Goal: Task Accomplishment & Management: Manage account settings

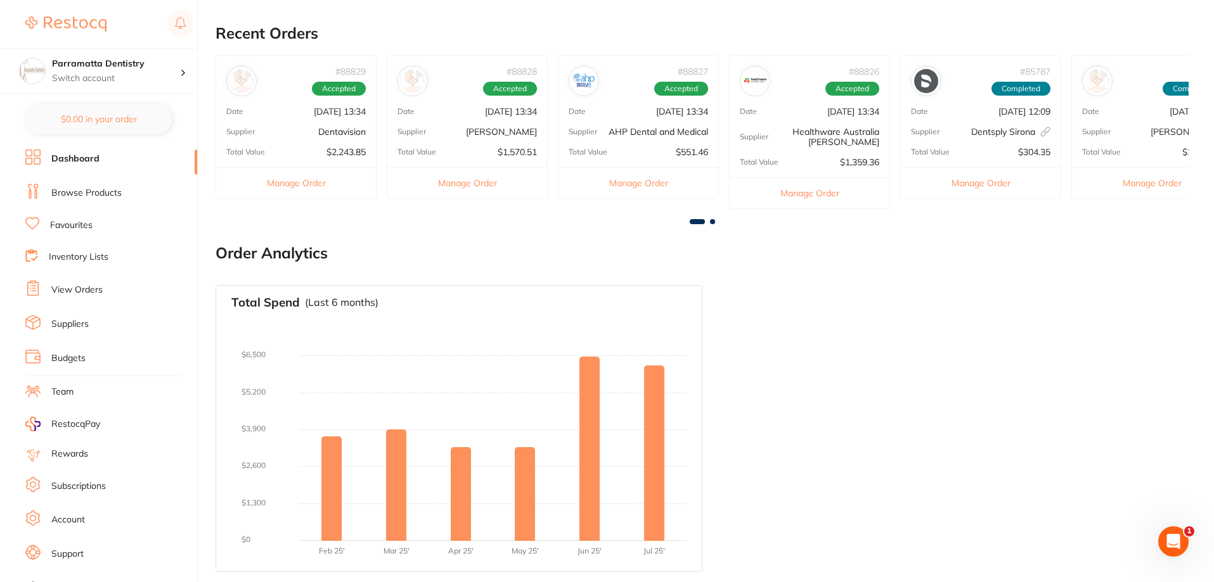
click at [100, 285] on link "View Orders" at bounding box center [76, 290] width 51 height 13
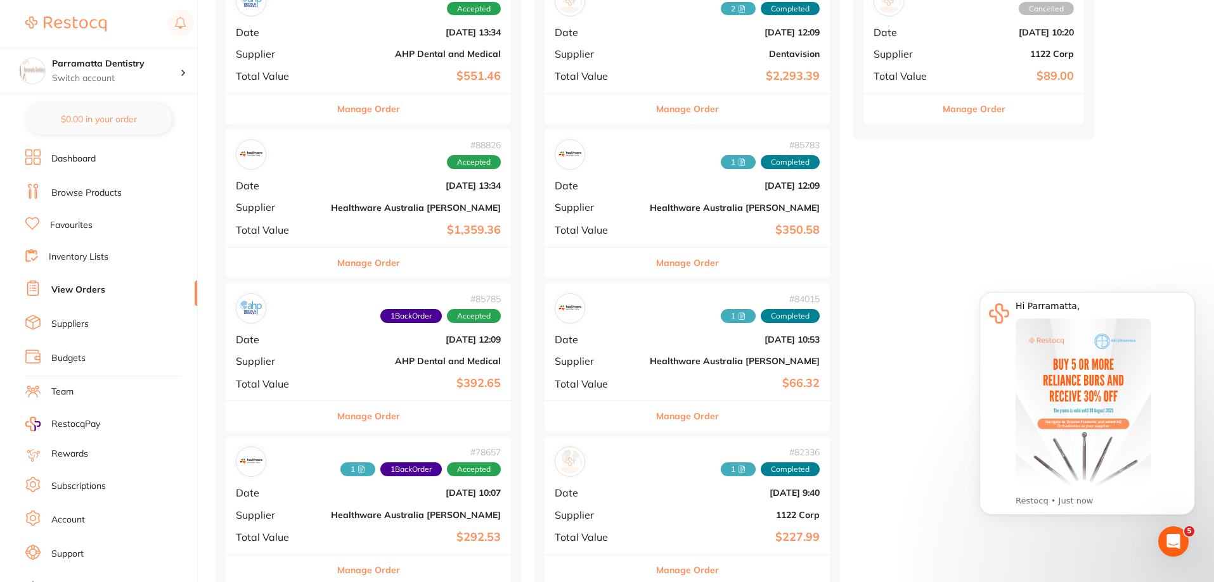
scroll to position [570, 0]
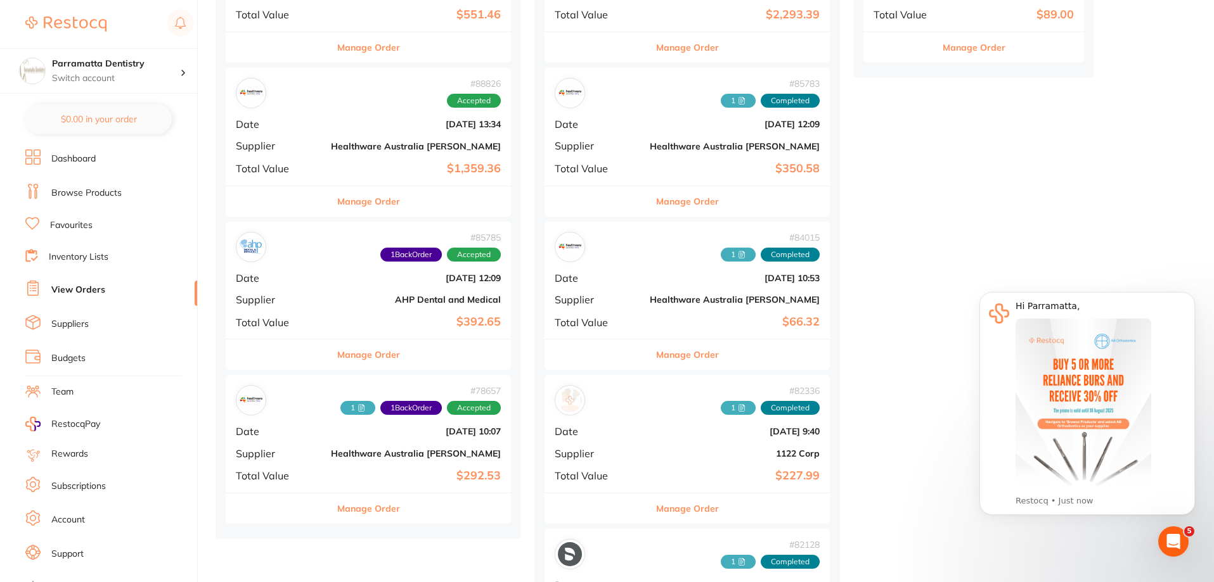
click at [338, 319] on b "$392.65" at bounding box center [416, 322] width 170 height 13
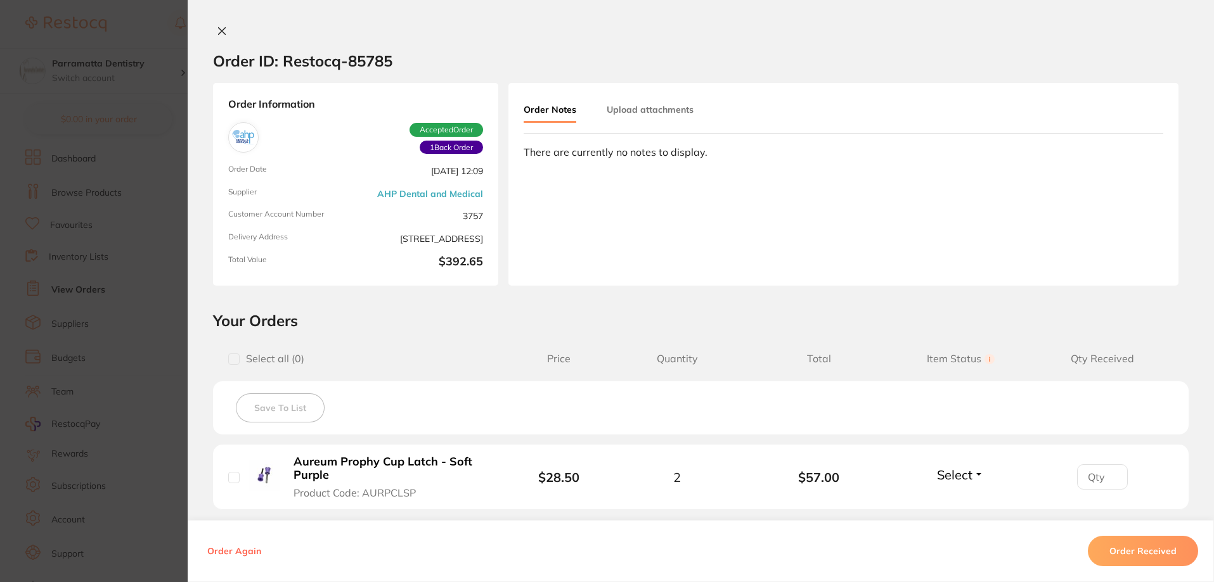
click at [665, 112] on button "Upload attachments" at bounding box center [650, 109] width 87 height 23
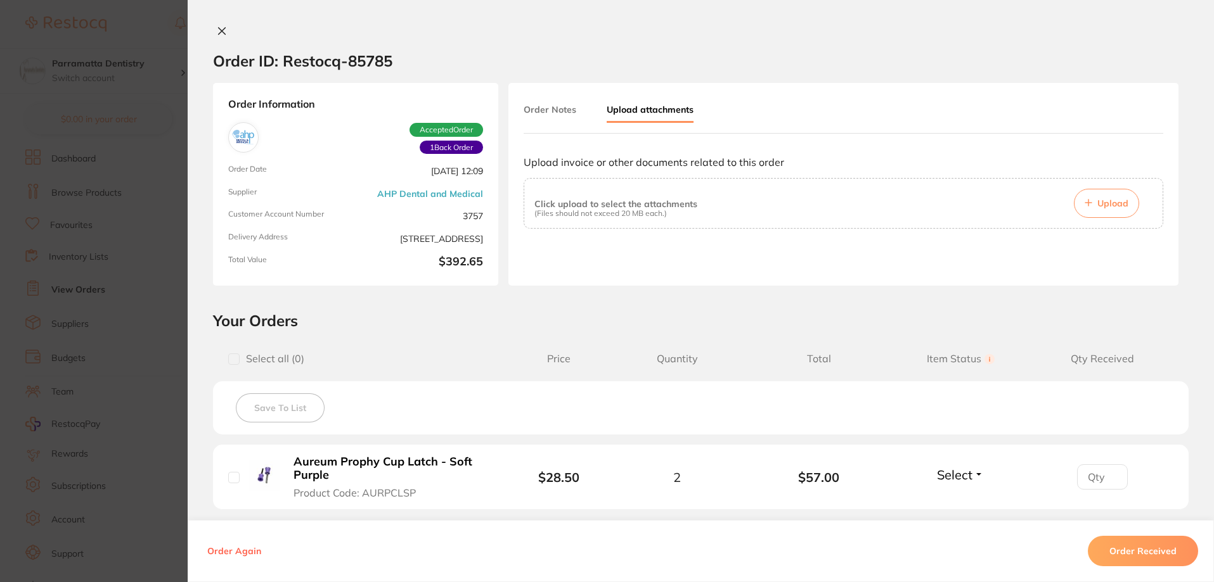
scroll to position [63, 0]
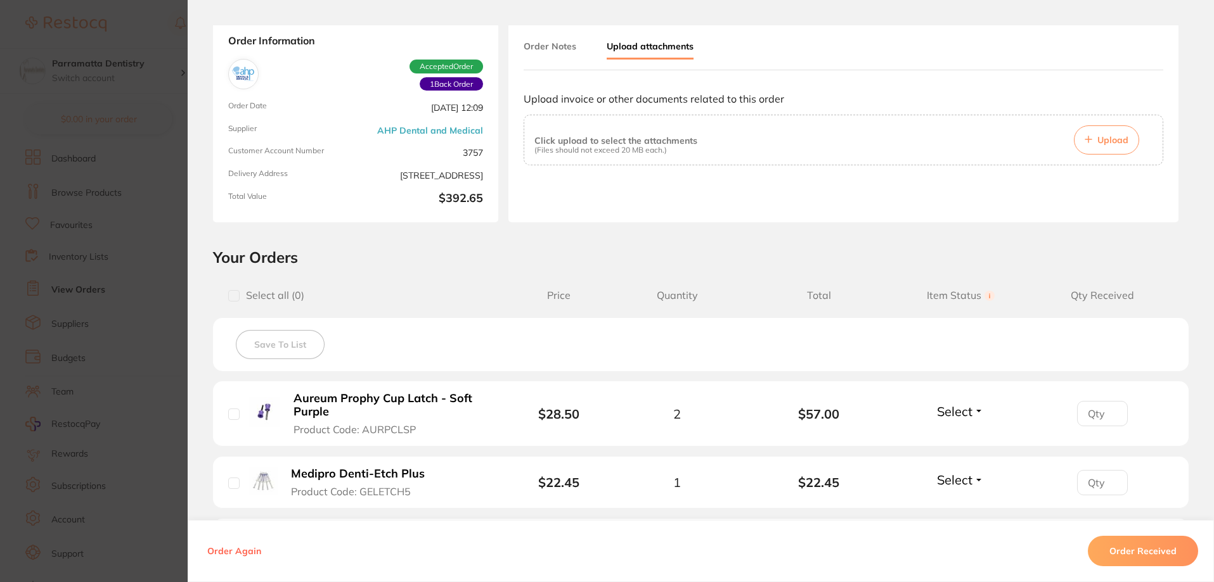
click at [1092, 143] on button "Upload" at bounding box center [1106, 139] width 65 height 29
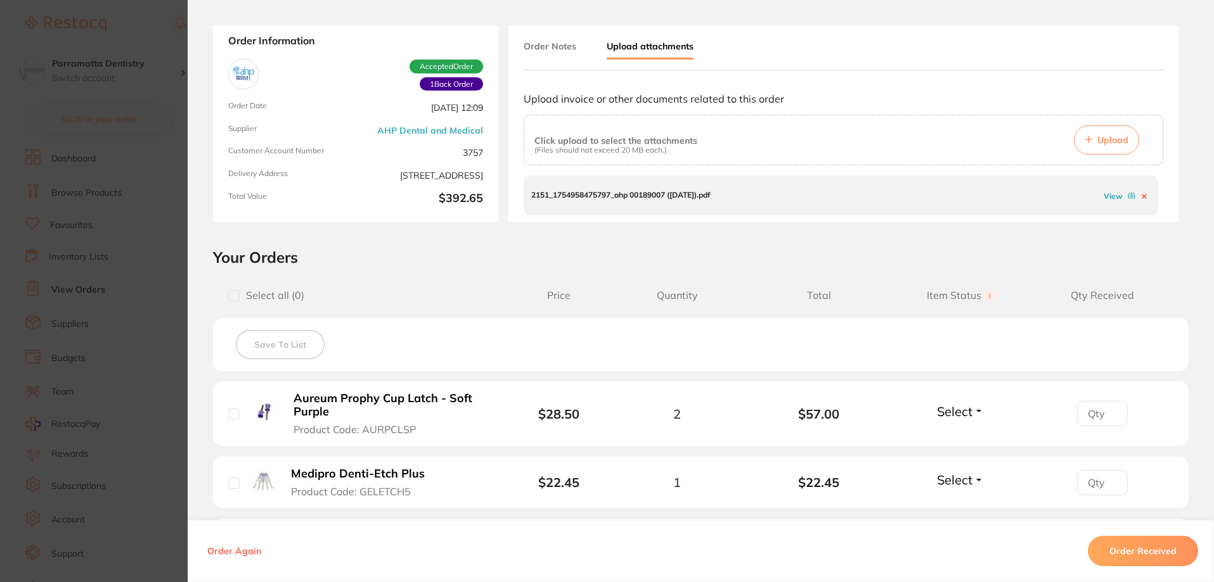
click at [141, 311] on section "Order ID: Restocq- 85785 Order Information 1 Back Order Accepted Order Order Da…" at bounding box center [607, 291] width 1214 height 582
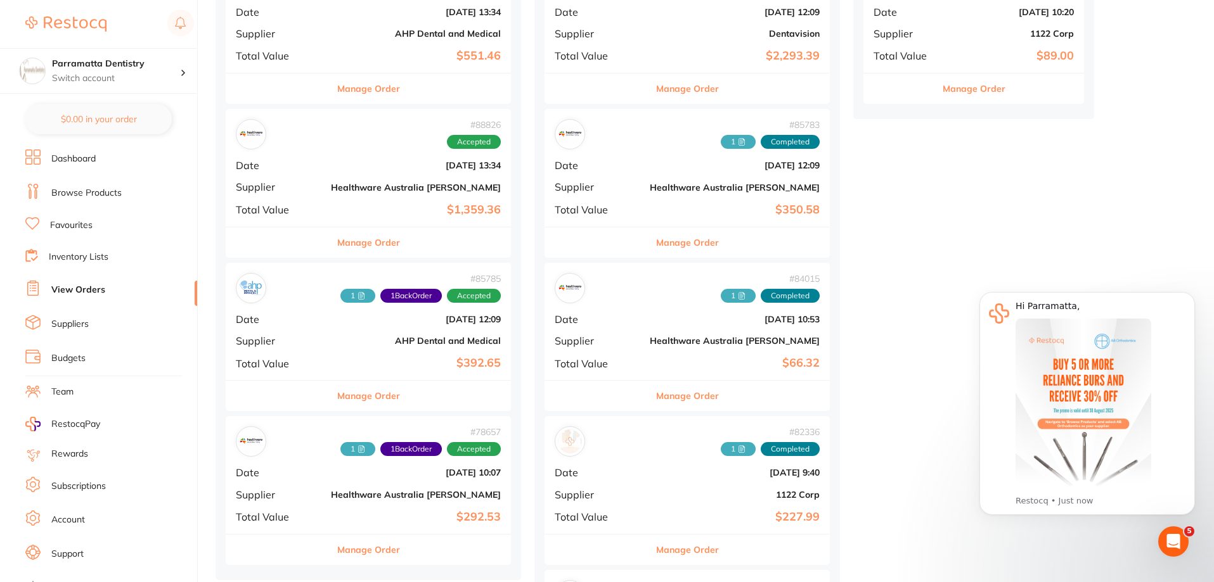
scroll to position [507, 0]
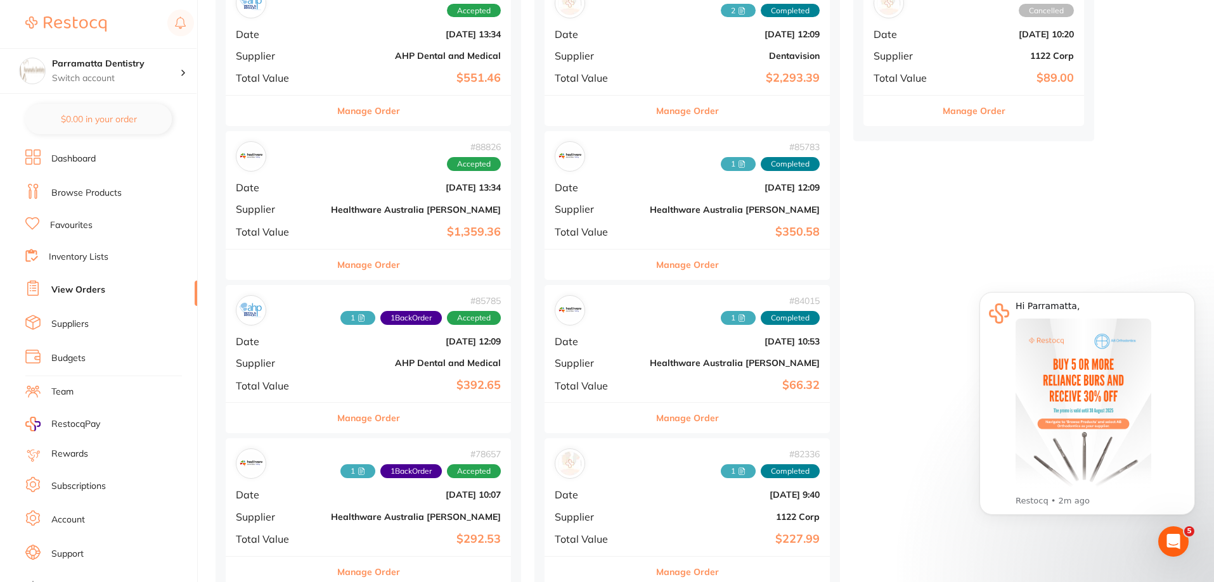
click at [331, 364] on b "AHP Dental and Medical" at bounding box center [416, 363] width 170 height 10
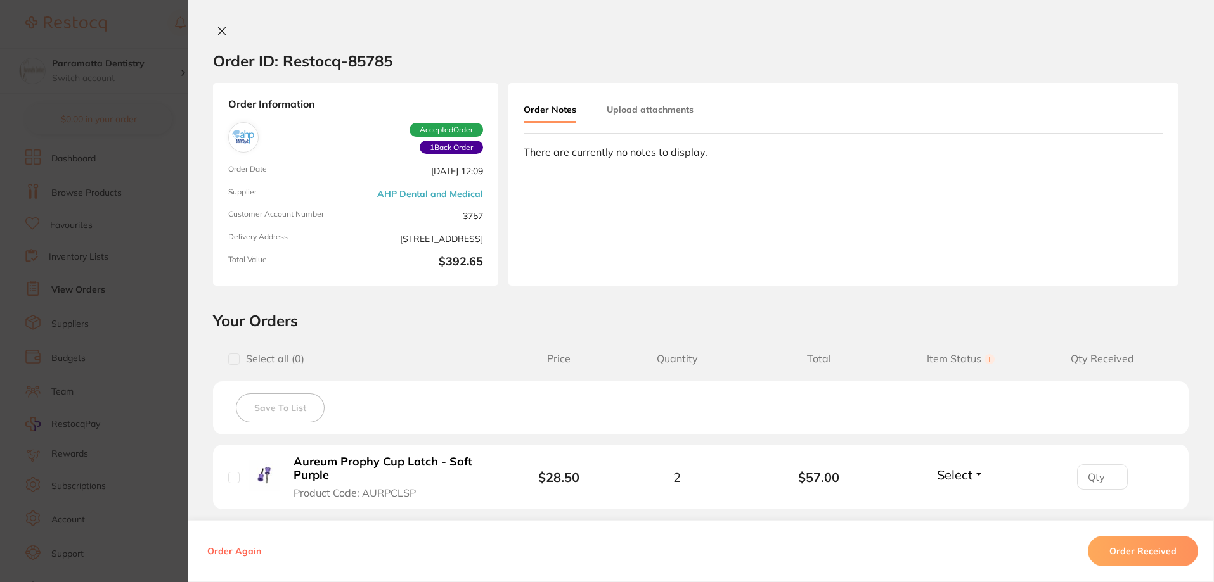
click at [655, 111] on button "Upload attachments" at bounding box center [650, 109] width 87 height 23
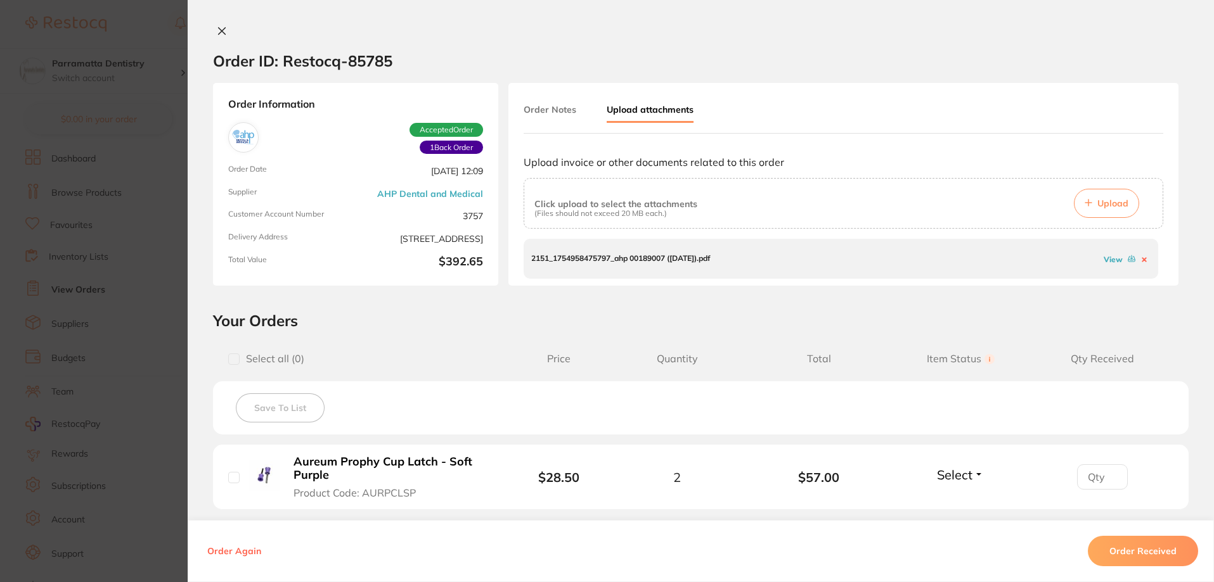
click at [1105, 200] on span "Upload" at bounding box center [1112, 203] width 31 height 11
click at [1169, 557] on button "Order Received" at bounding box center [1143, 551] width 110 height 30
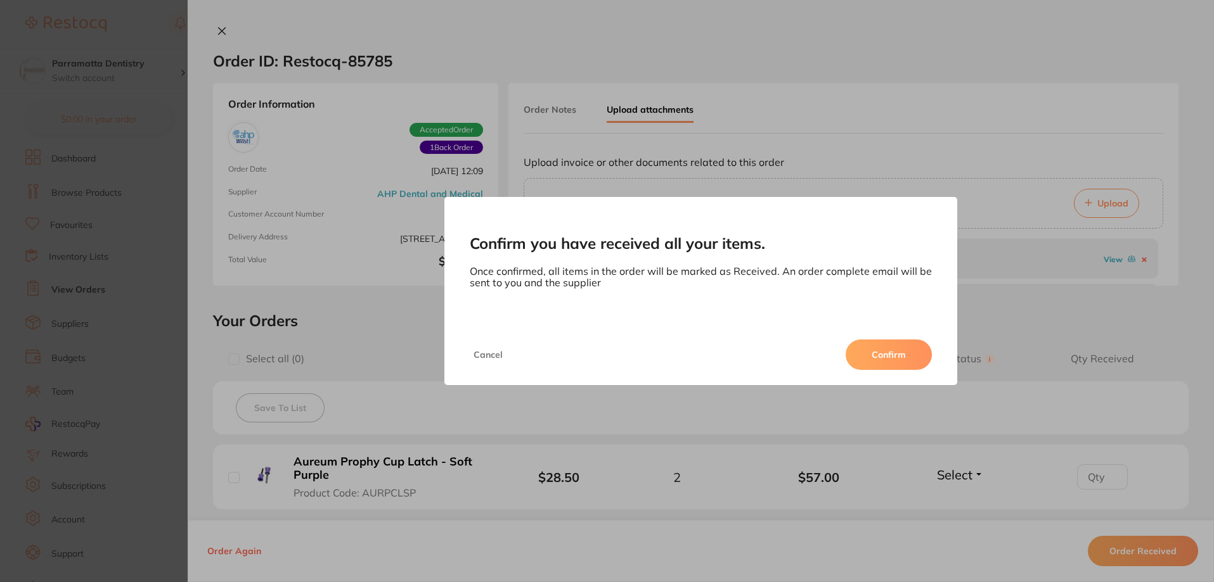
click at [896, 354] on button "Confirm" at bounding box center [888, 355] width 86 height 30
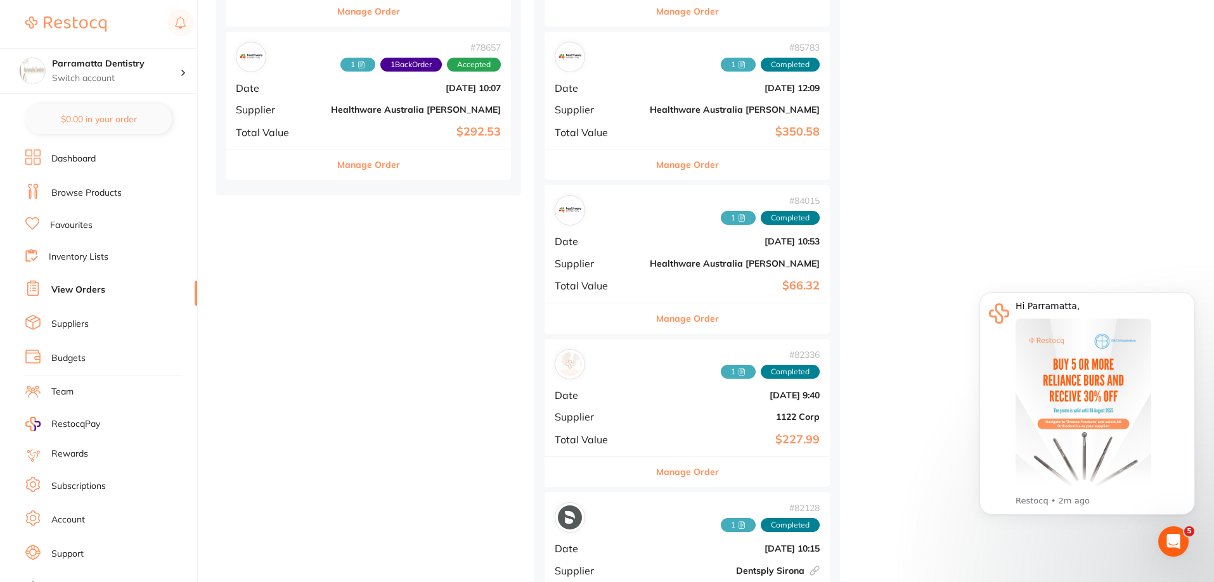
scroll to position [507, 0]
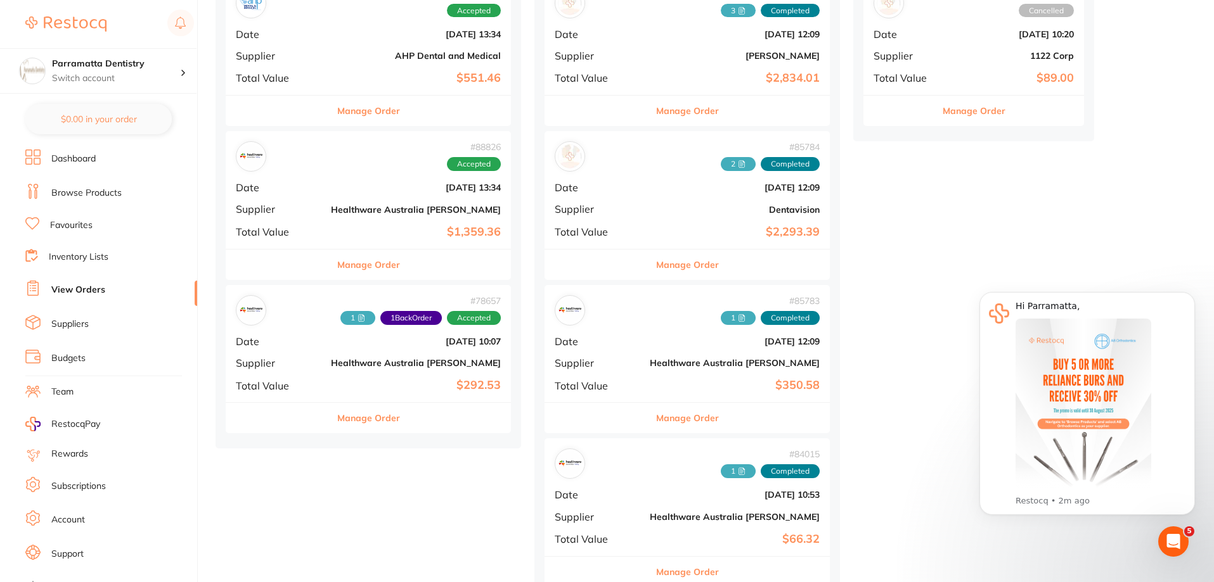
click at [305, 201] on div "# 88826 Accepted Date [DATE] 13:34 Supplier Healthware [GEOGRAPHIC_DATA] [PERSO…" at bounding box center [368, 189] width 285 height 117
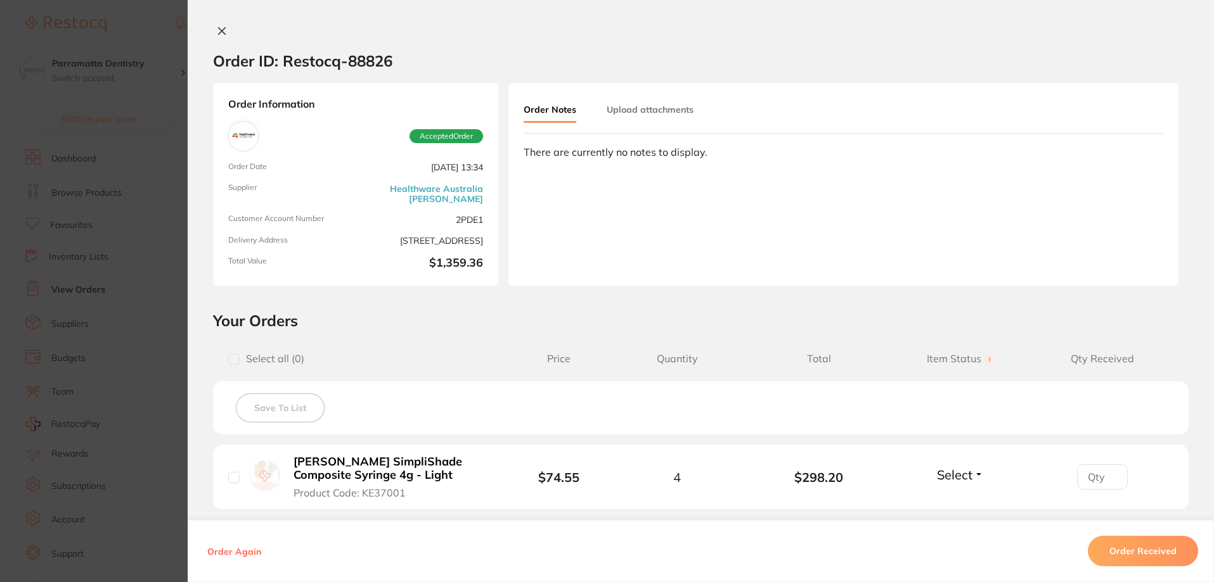
click at [656, 111] on button "Upload attachments" at bounding box center [650, 109] width 87 height 23
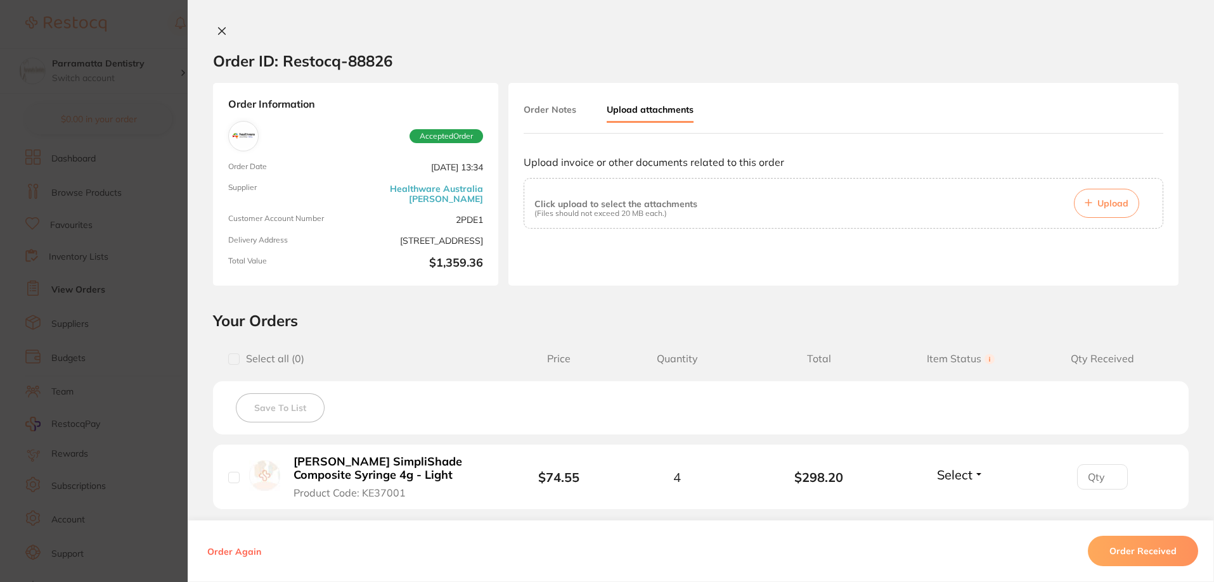
click at [1124, 195] on button "Upload" at bounding box center [1106, 203] width 65 height 29
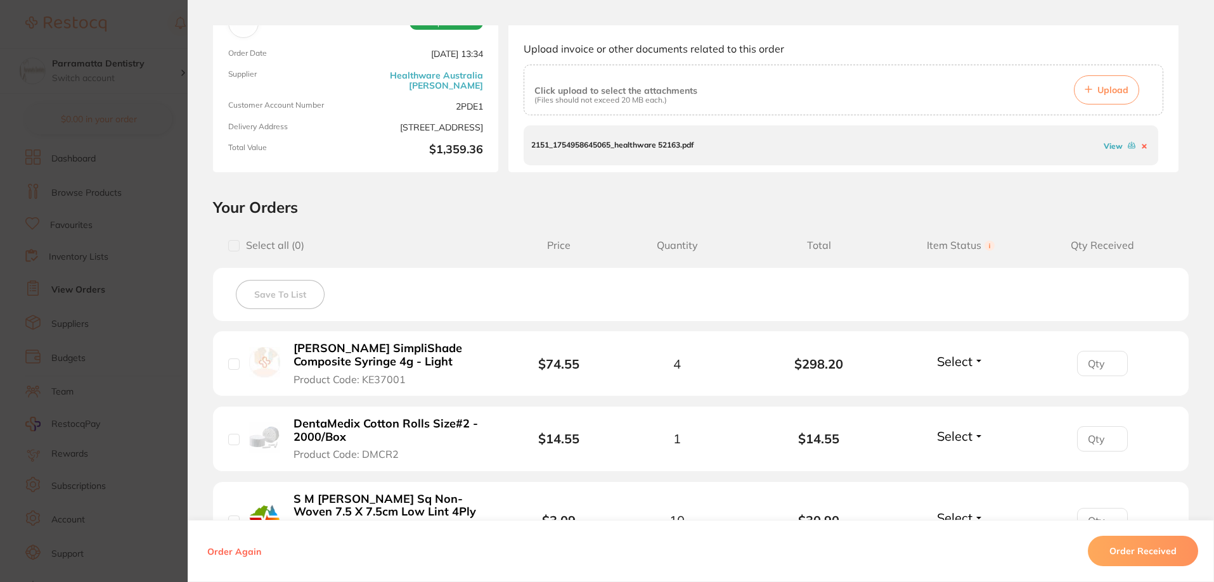
scroll to position [127, 0]
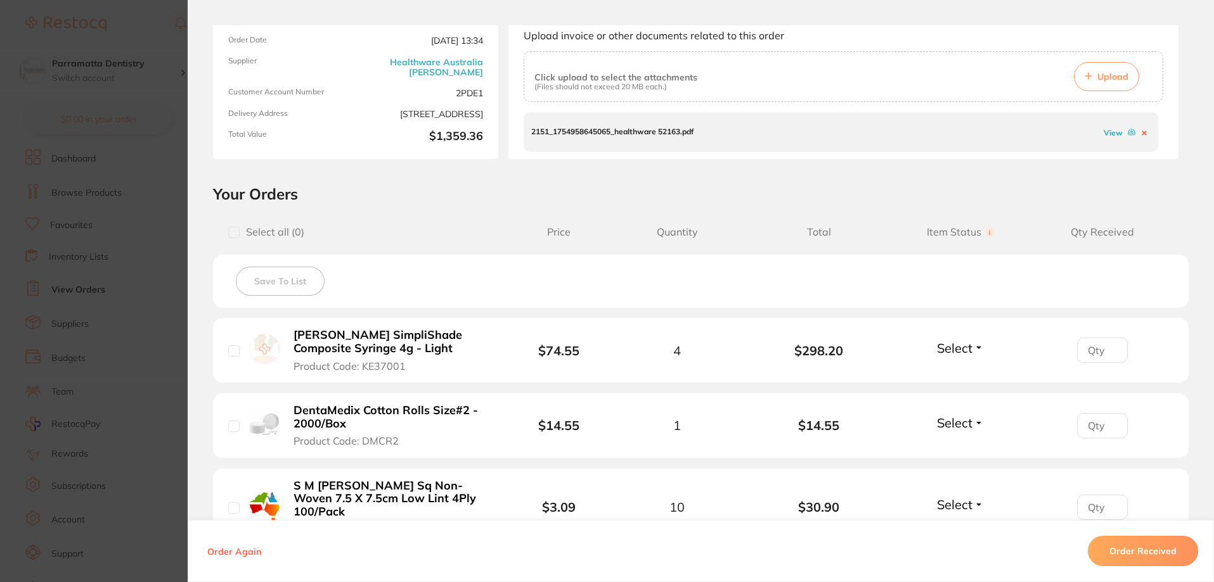
click at [958, 346] on span "Select" at bounding box center [954, 348] width 35 height 16
click at [958, 395] on span "Back Order" at bounding box center [960, 395] width 39 height 10
click at [1109, 346] on input "1" at bounding box center [1102, 350] width 51 height 25
click at [1109, 346] on input "2" at bounding box center [1102, 350] width 51 height 25
type input "3"
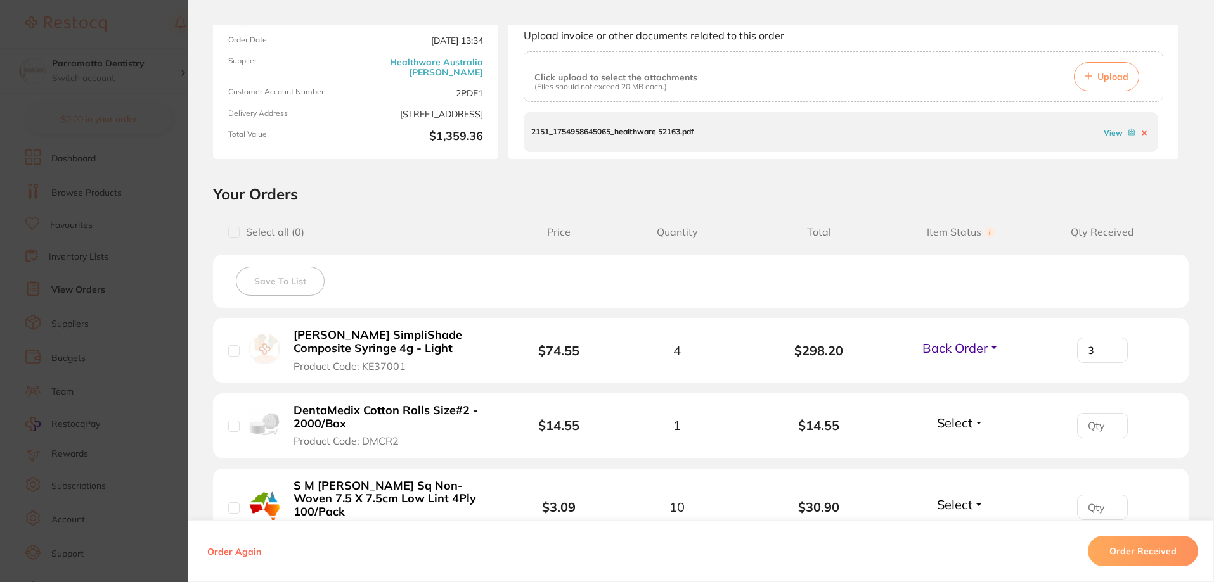
click at [1109, 346] on input "3" at bounding box center [1102, 350] width 51 height 25
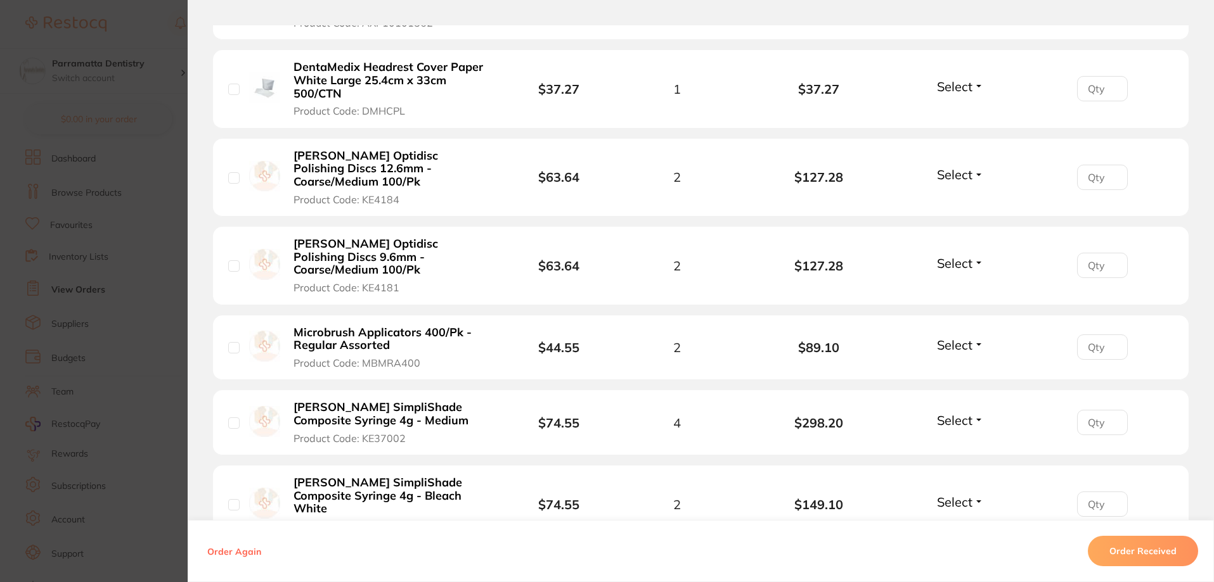
scroll to position [697, 0]
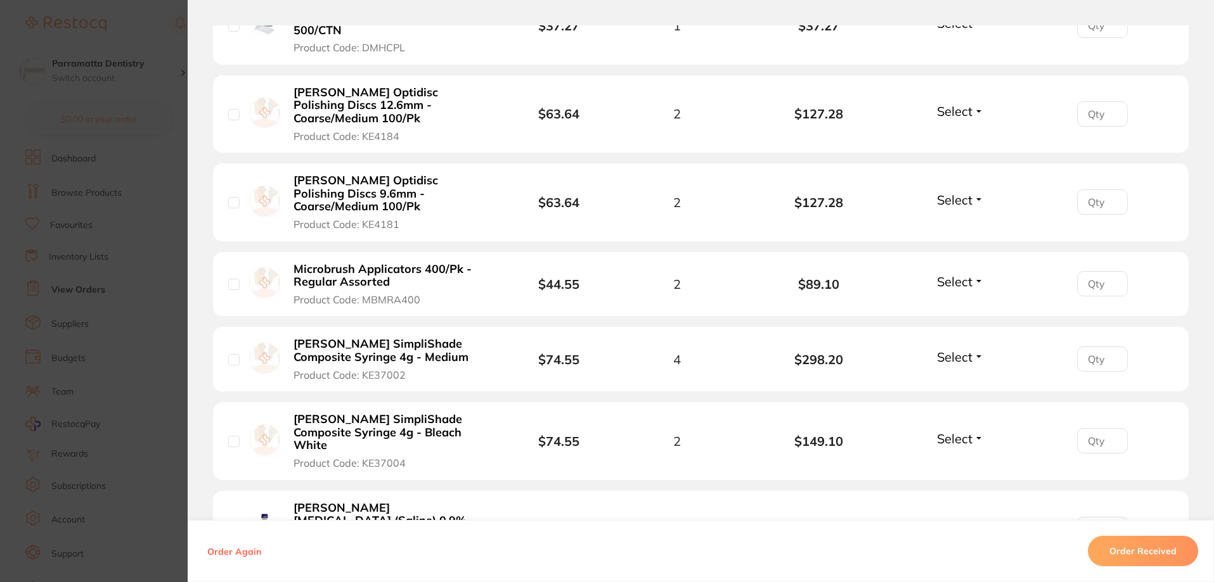
click at [958, 431] on span "Select" at bounding box center [954, 439] width 35 height 16
click at [963, 481] on span "Back Order" at bounding box center [960, 486] width 39 height 10
type input "1"
click at [139, 307] on section "Order ID: Restocq- 88826 Order Information 2 Back Orders Accepted Order Order D…" at bounding box center [607, 291] width 1214 height 582
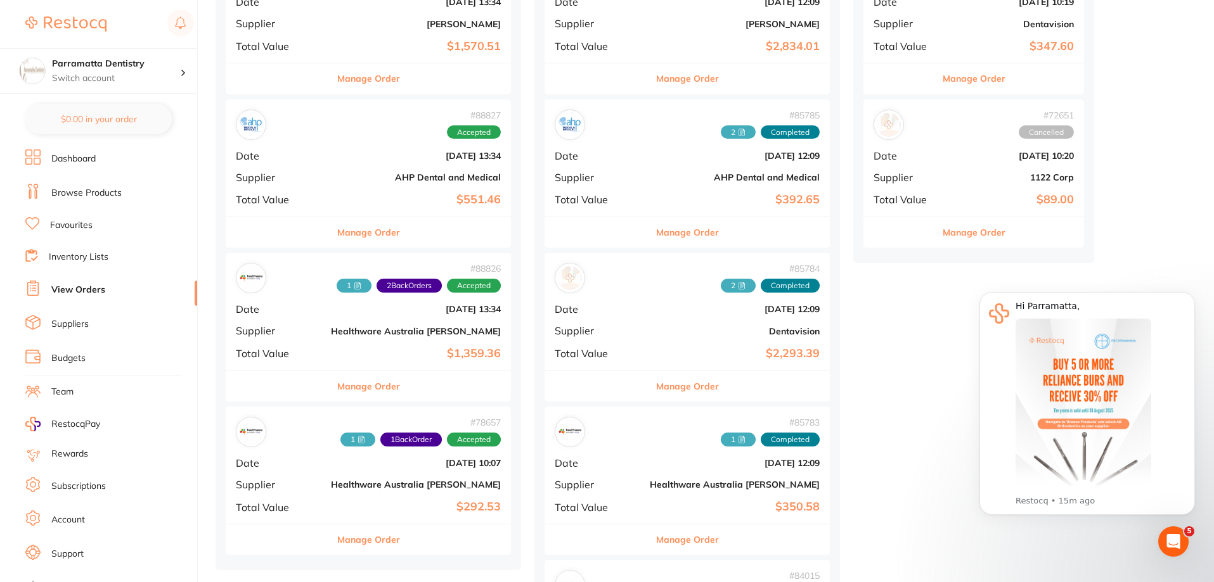
scroll to position [380, 0]
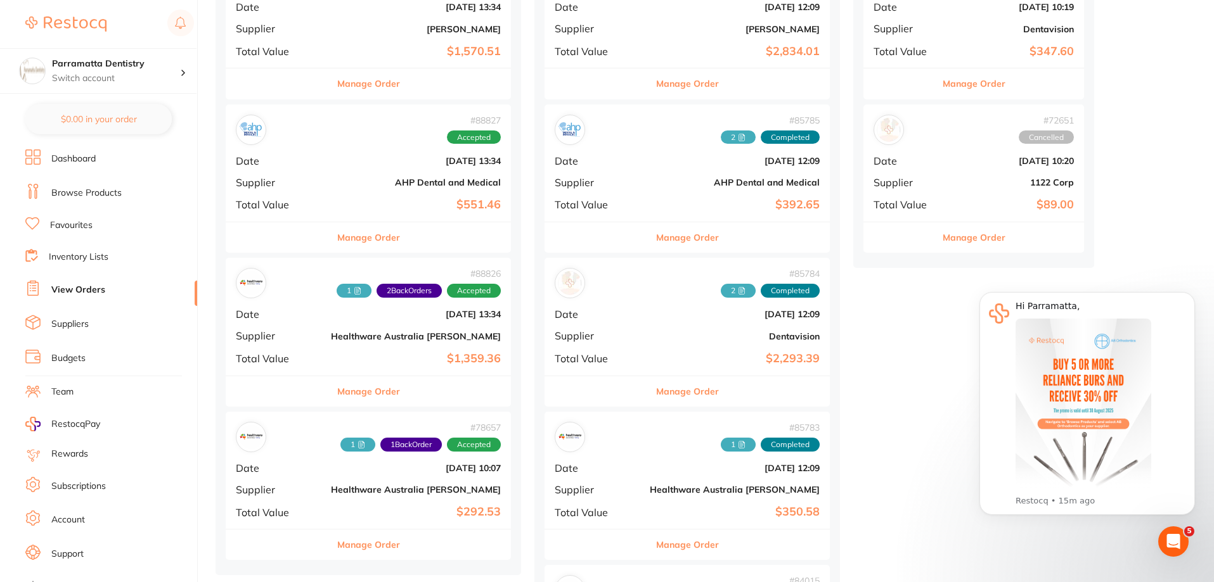
click at [332, 356] on b "$1,359.36" at bounding box center [416, 358] width 170 height 13
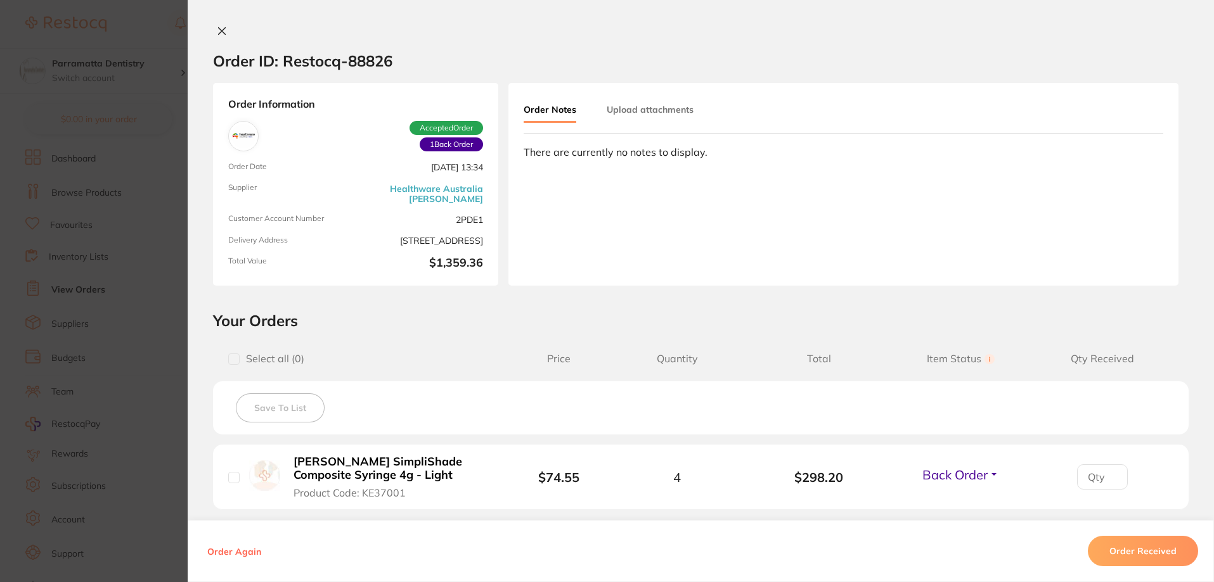
type input "3"
type input "1"
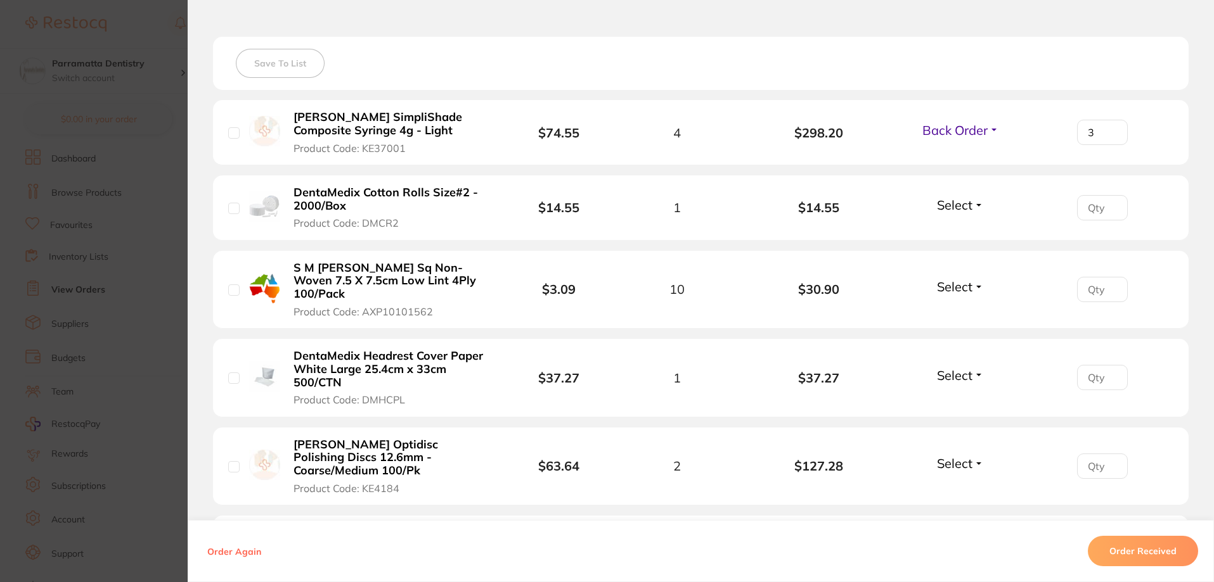
scroll to position [344, 0]
click at [164, 222] on section "Order ID: Restocq- 88826 Order Information 2 Back Orders Accepted Order Order D…" at bounding box center [607, 291] width 1214 height 582
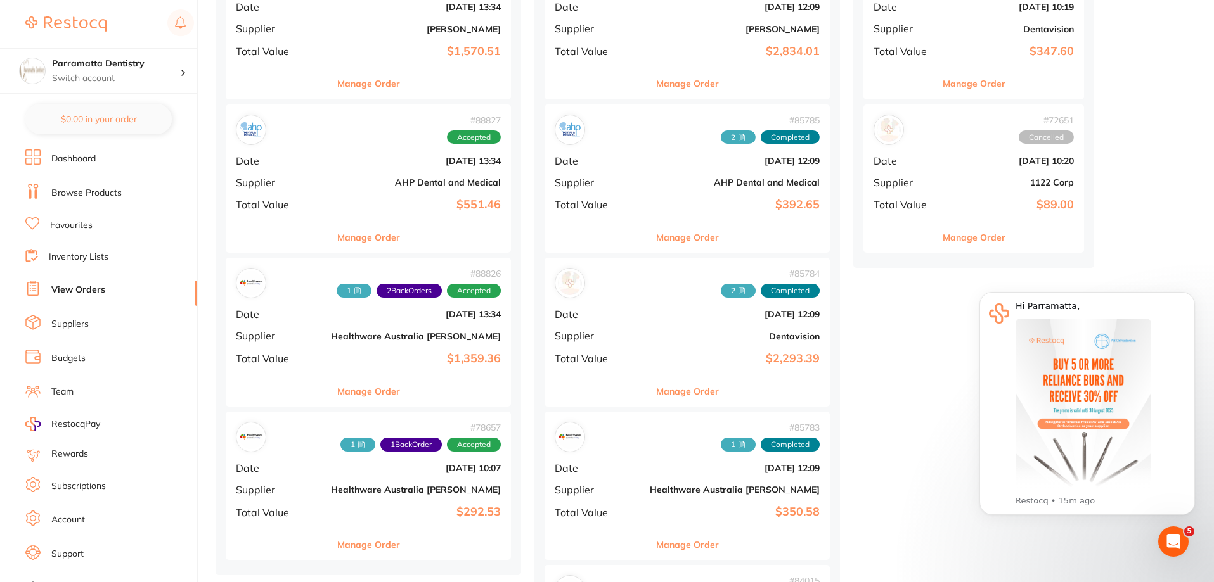
click at [331, 205] on b "$551.46" at bounding box center [416, 204] width 170 height 13
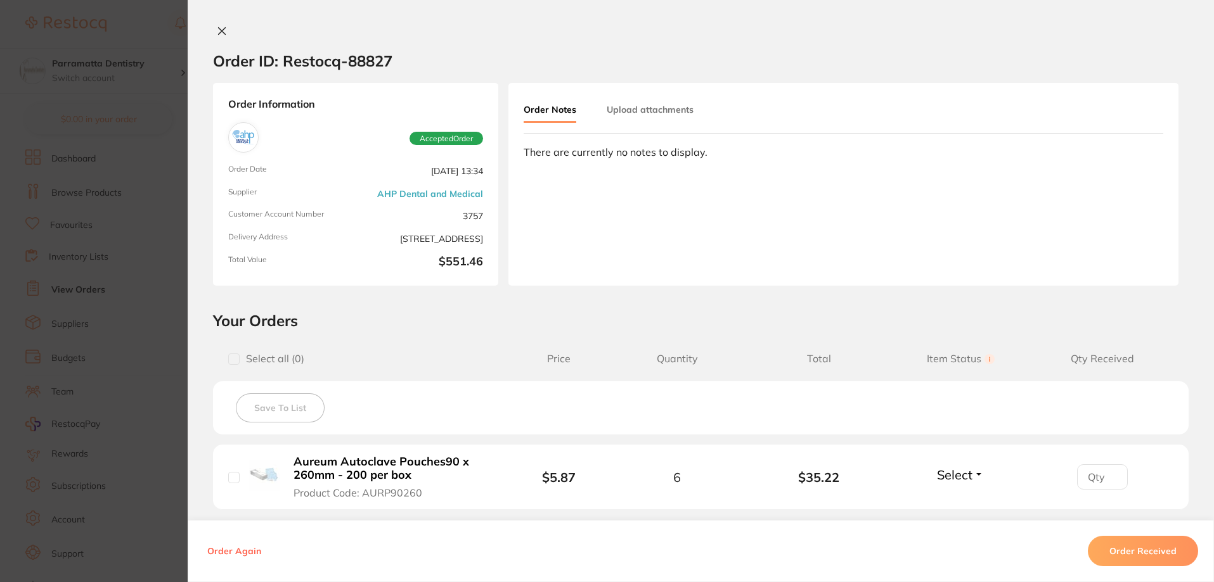
click at [638, 122] on div "Order Notes Upload attachments" at bounding box center [624, 110] width 200 height 25
click at [635, 106] on button "Upload attachments" at bounding box center [650, 109] width 87 height 23
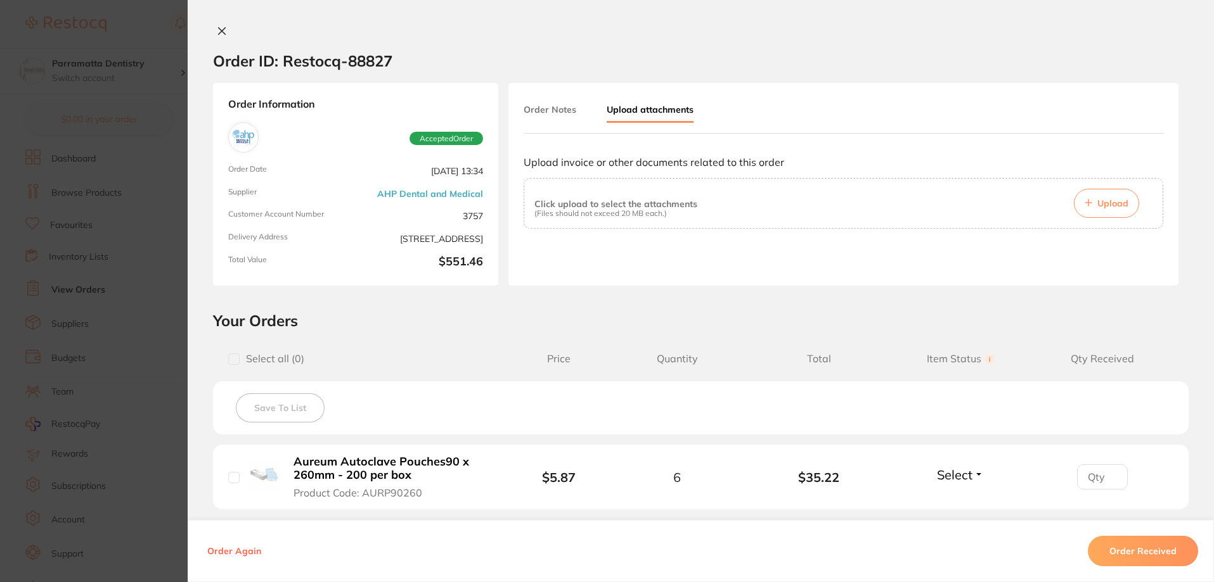
click at [1113, 209] on button "Upload" at bounding box center [1106, 203] width 65 height 29
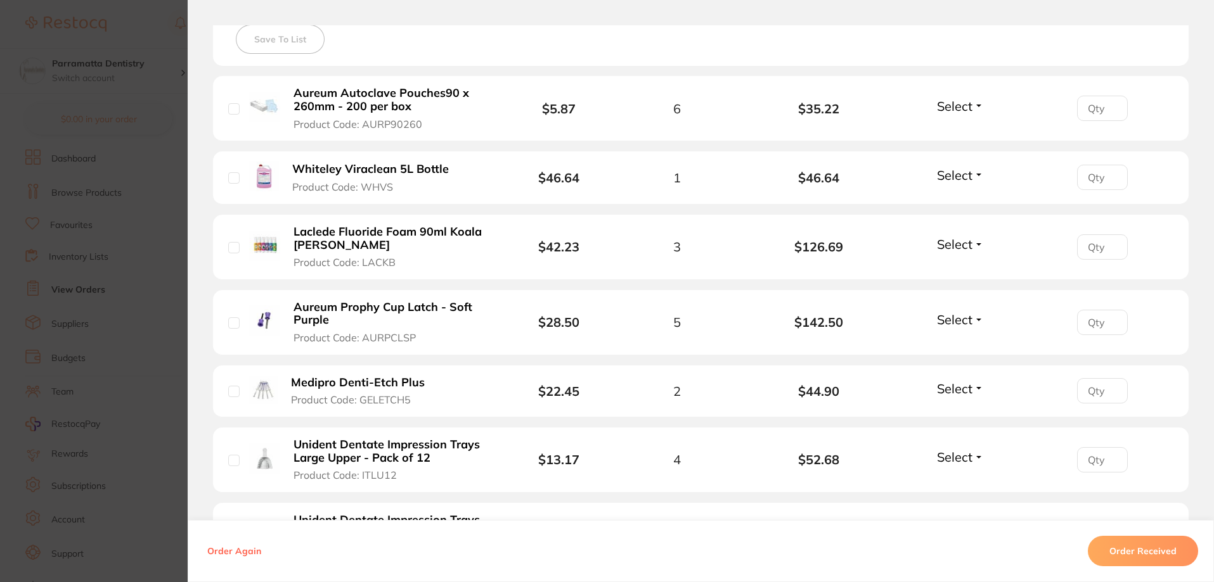
scroll to position [380, 0]
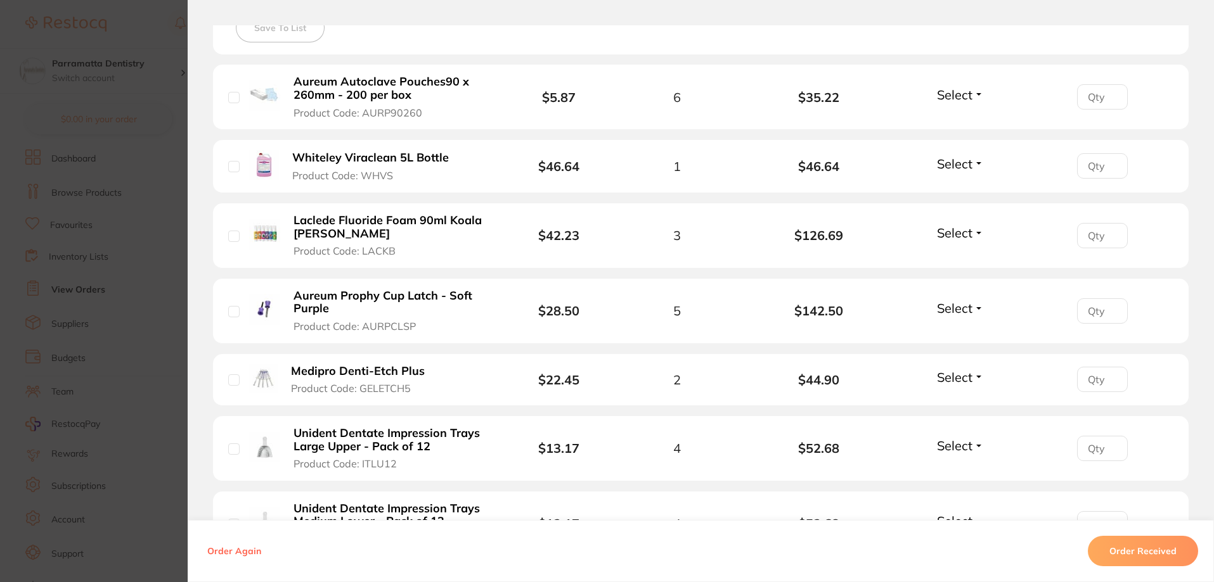
click at [954, 311] on span "Select" at bounding box center [954, 308] width 35 height 16
click at [948, 355] on span "Back Order" at bounding box center [960, 355] width 39 height 10
click at [1109, 110] on input "1" at bounding box center [1102, 96] width 51 height 25
type input "2"
click at [1109, 110] on input "2" at bounding box center [1102, 96] width 51 height 25
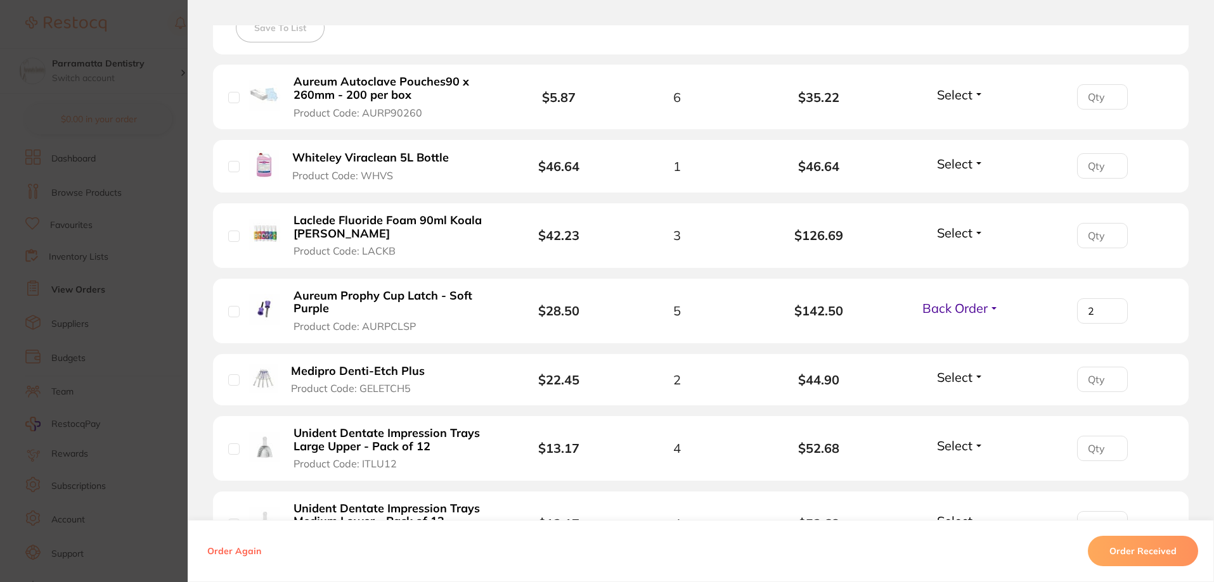
click at [171, 280] on section "Order ID: Restocq- 88827 Order Information 1 Back Order Accepted Order Order Da…" at bounding box center [607, 291] width 1214 height 582
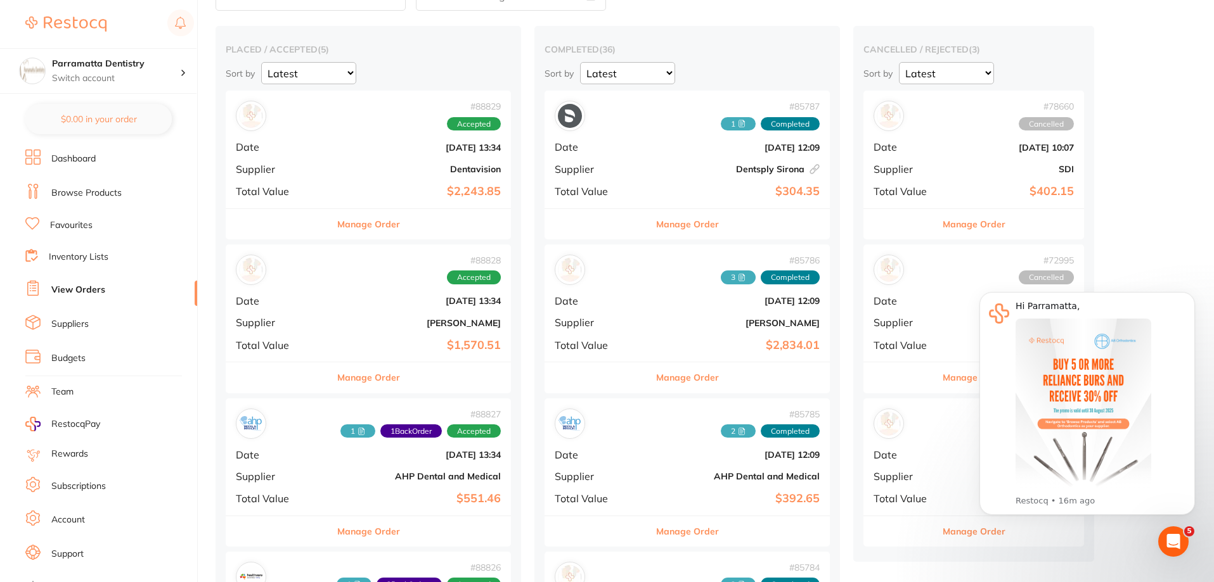
scroll to position [63, 0]
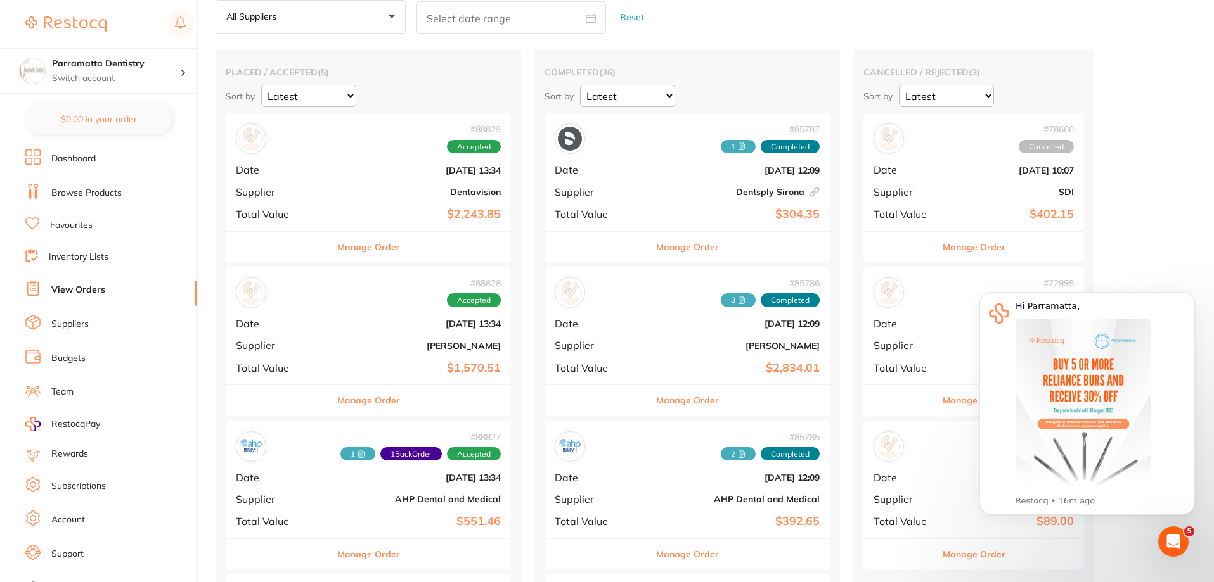
click at [220, 332] on div "placed / accepted ( 5 ) Sort by Latest Notification # 88829 Accepted Date [DATE…" at bounding box center [367, 471] width 305 height 844
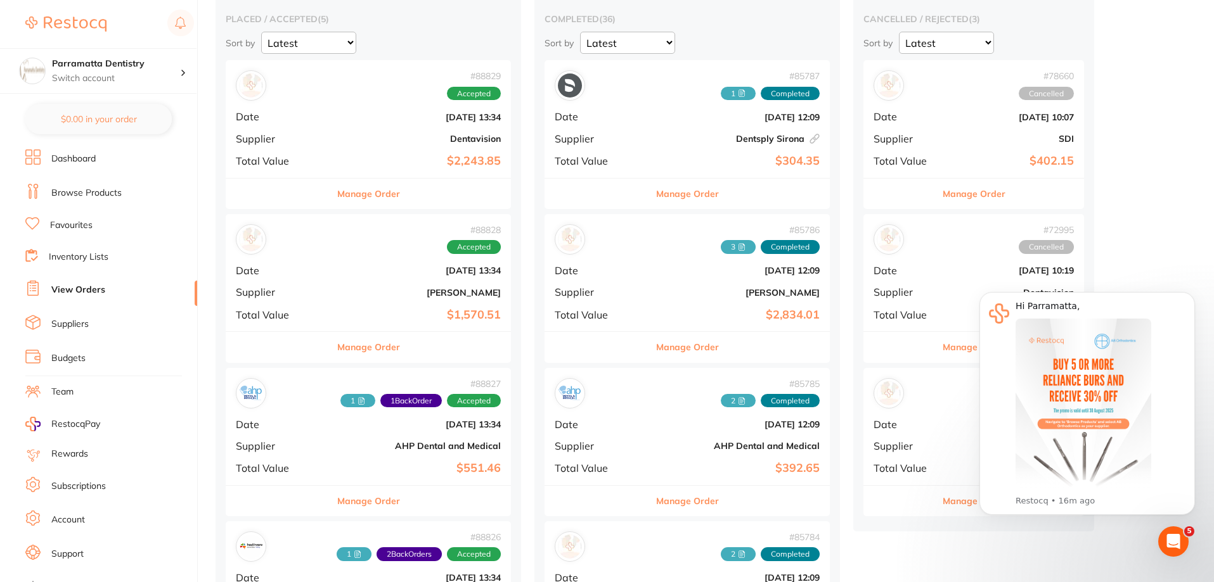
scroll to position [190, 0]
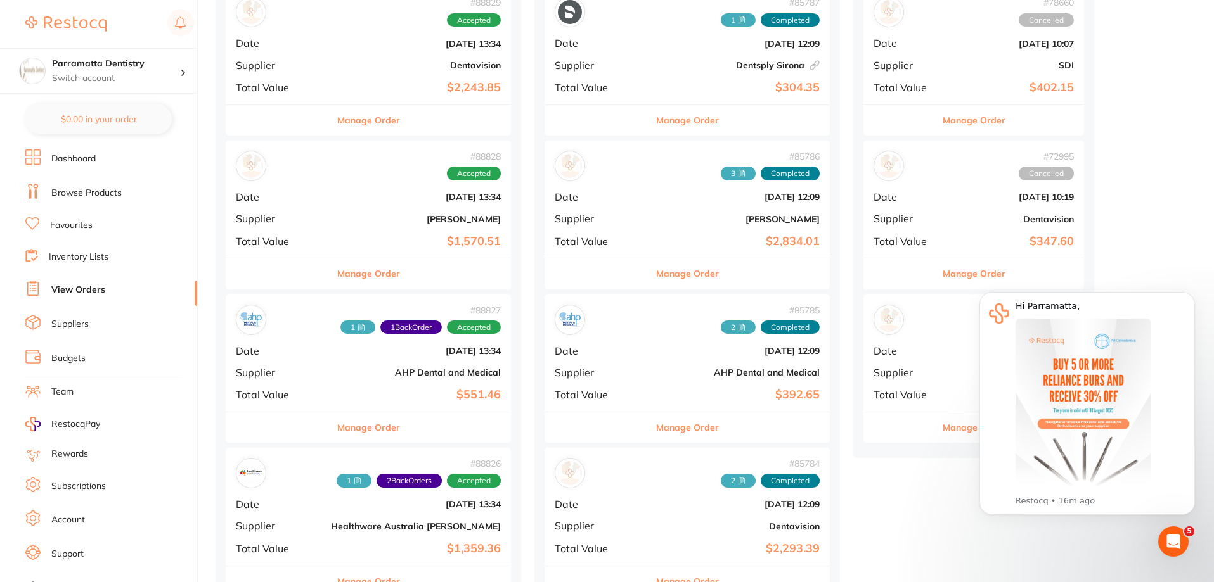
click at [302, 193] on div "# 88828 Accepted Date [DATE] 13:34 Supplier [PERSON_NAME] Total Value $1,570.51" at bounding box center [368, 199] width 285 height 117
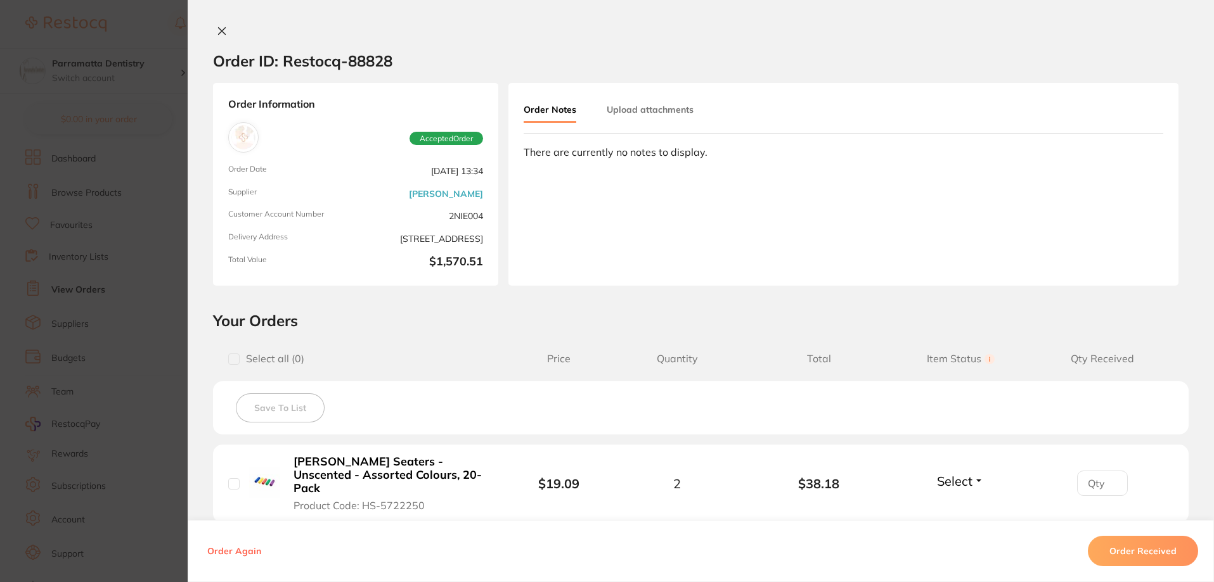
click at [634, 115] on button "Upload attachments" at bounding box center [650, 109] width 87 height 23
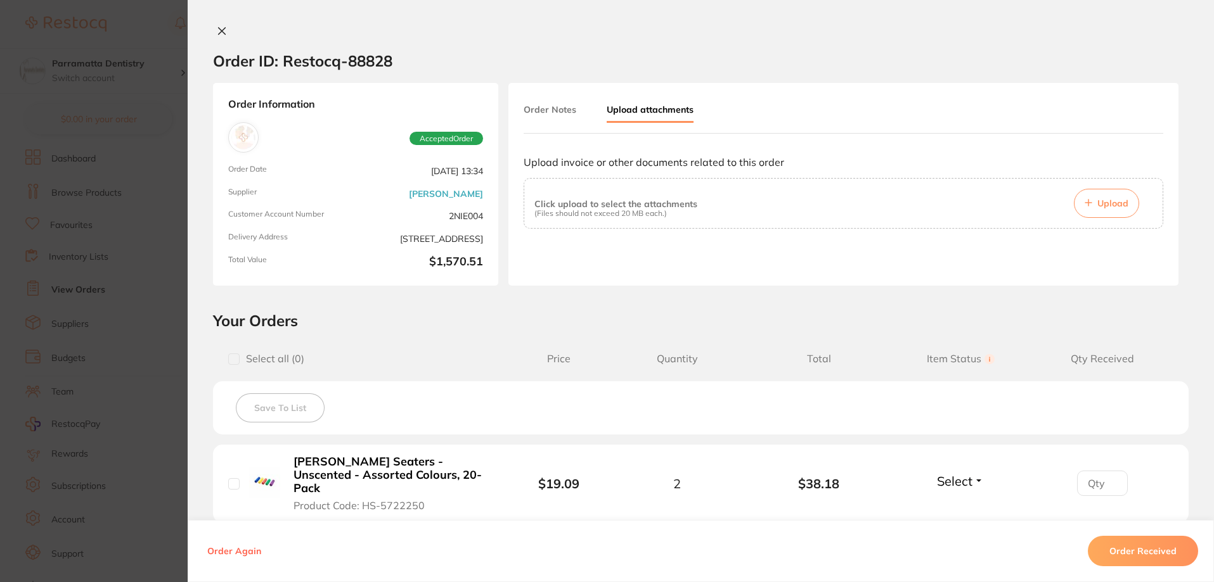
click at [1114, 200] on span "Upload" at bounding box center [1112, 203] width 31 height 11
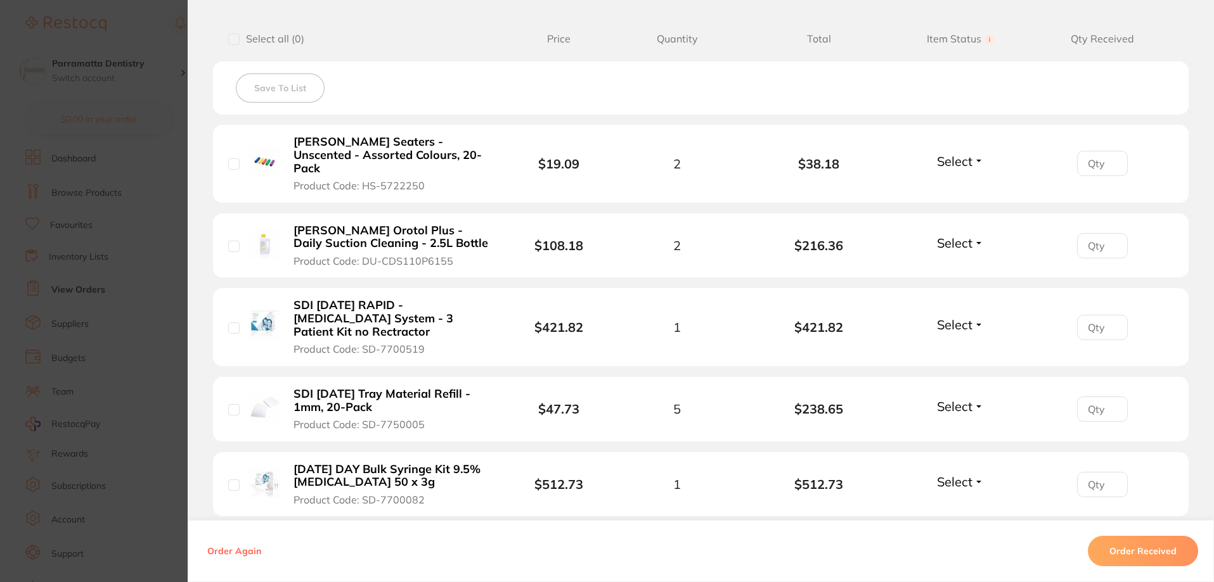
scroll to position [380, 0]
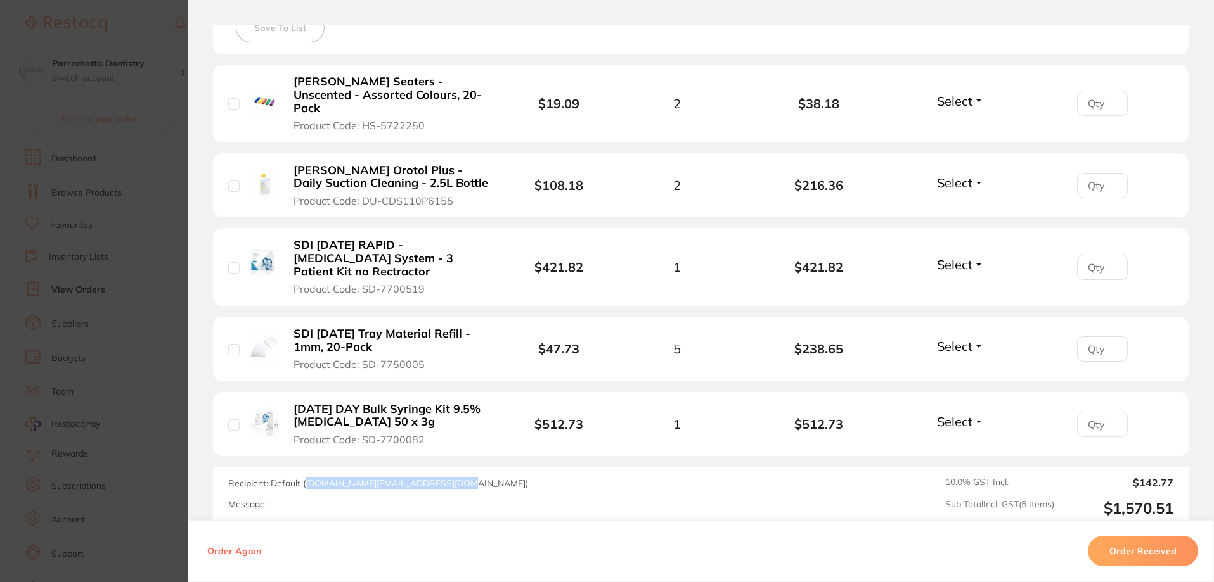
drag, startPoint x: 301, startPoint y: 474, endPoint x: 449, endPoint y: 473, distance: 147.7
click at [449, 478] on span "Recipient: Default ( [DOMAIN_NAME][EMAIL_ADDRESS][DOMAIN_NAME] )" at bounding box center [378, 483] width 300 height 11
copy span "[DOMAIN_NAME][EMAIL_ADDRESS][DOMAIN_NAME]"
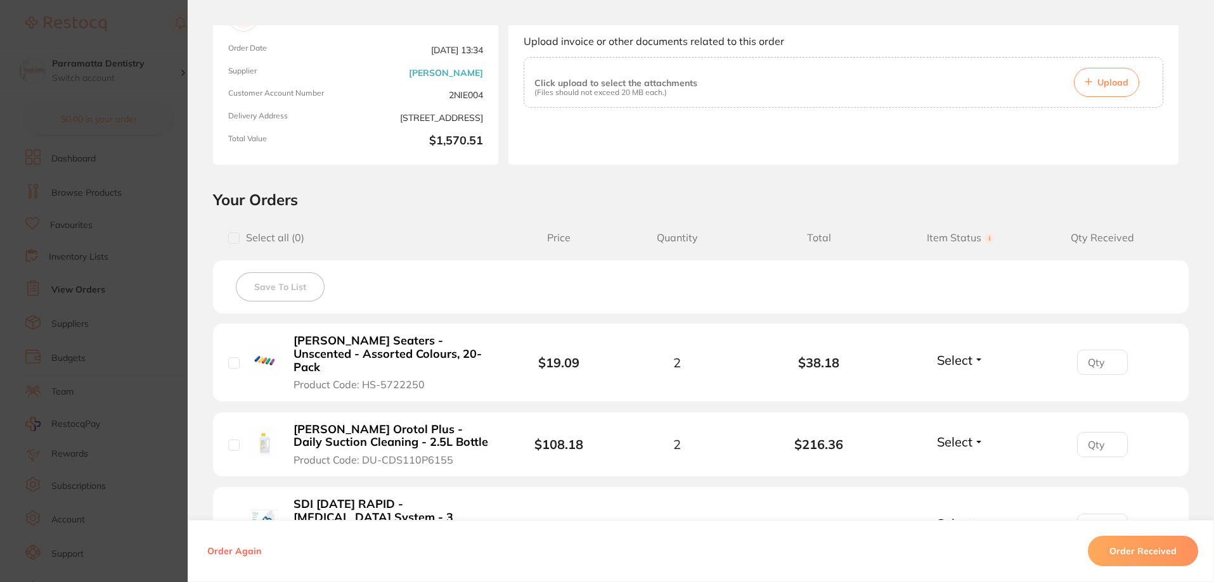
scroll to position [0, 0]
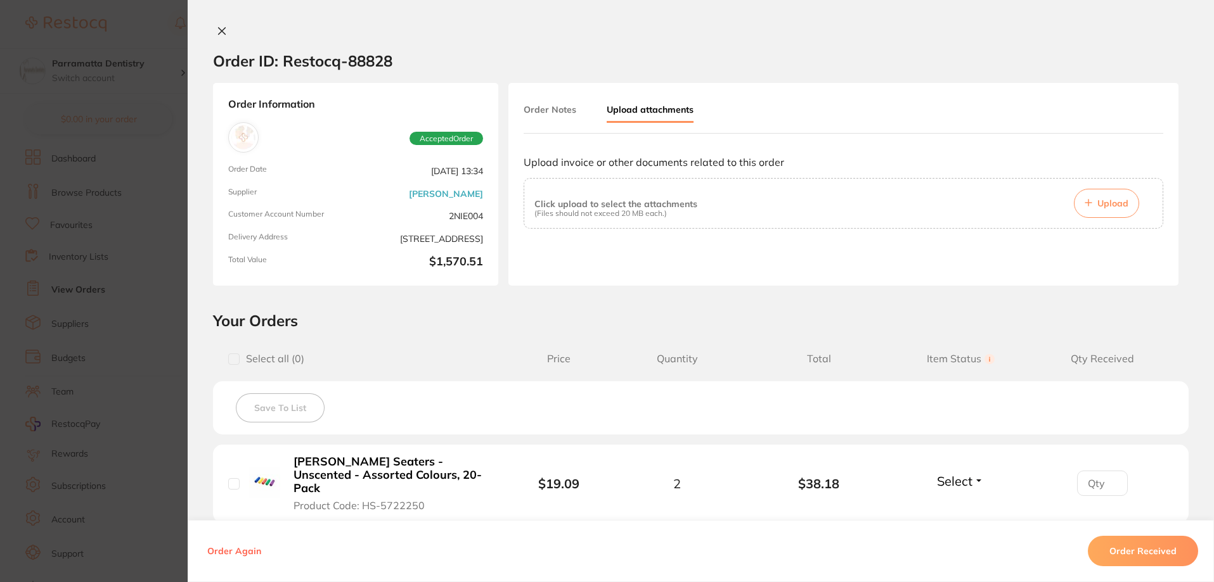
click at [117, 323] on section "Order ID: Restocq- 88828 Order Information Accepted Order Order Date [DATE] 13:…" at bounding box center [607, 291] width 1214 height 582
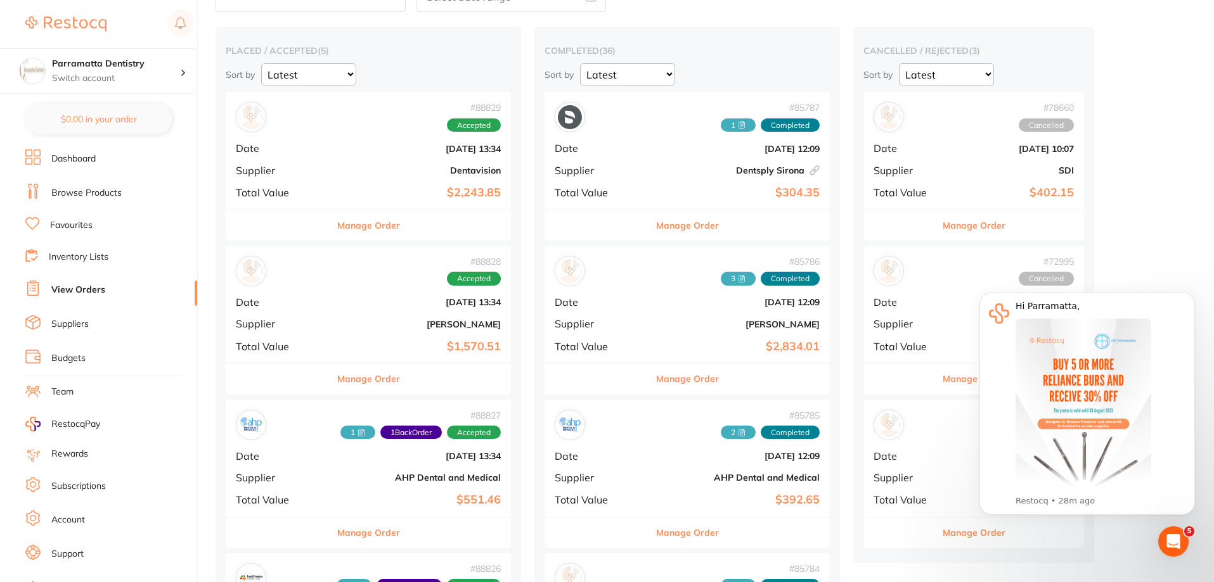
scroll to position [63, 0]
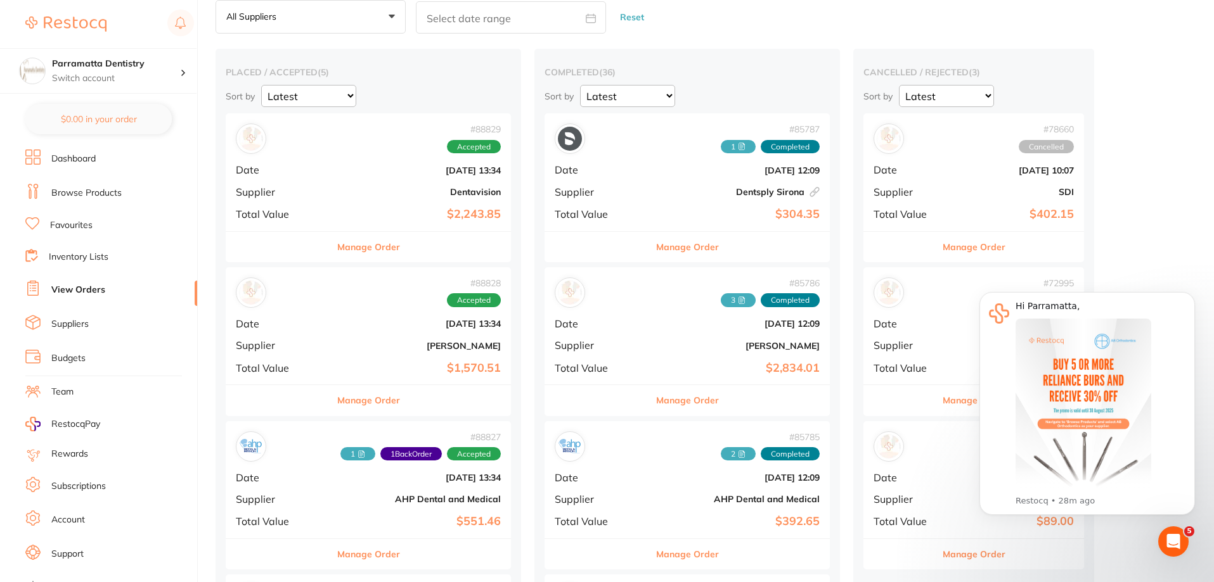
click at [365, 214] on b "$2,243.85" at bounding box center [416, 214] width 170 height 13
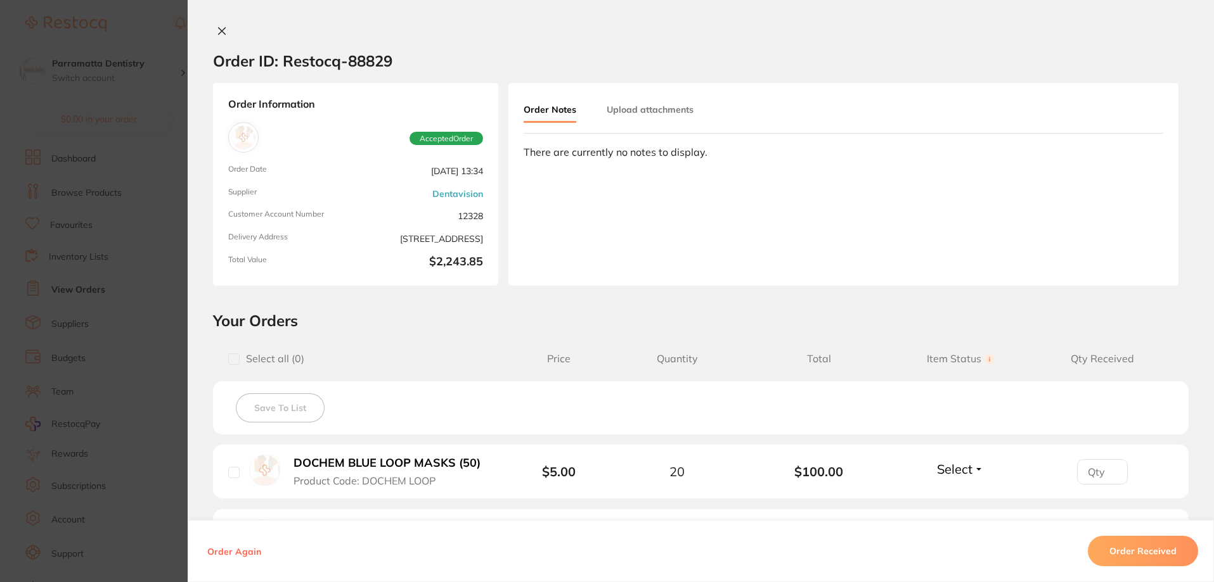
click at [676, 117] on button "Upload attachments" at bounding box center [650, 109] width 87 height 23
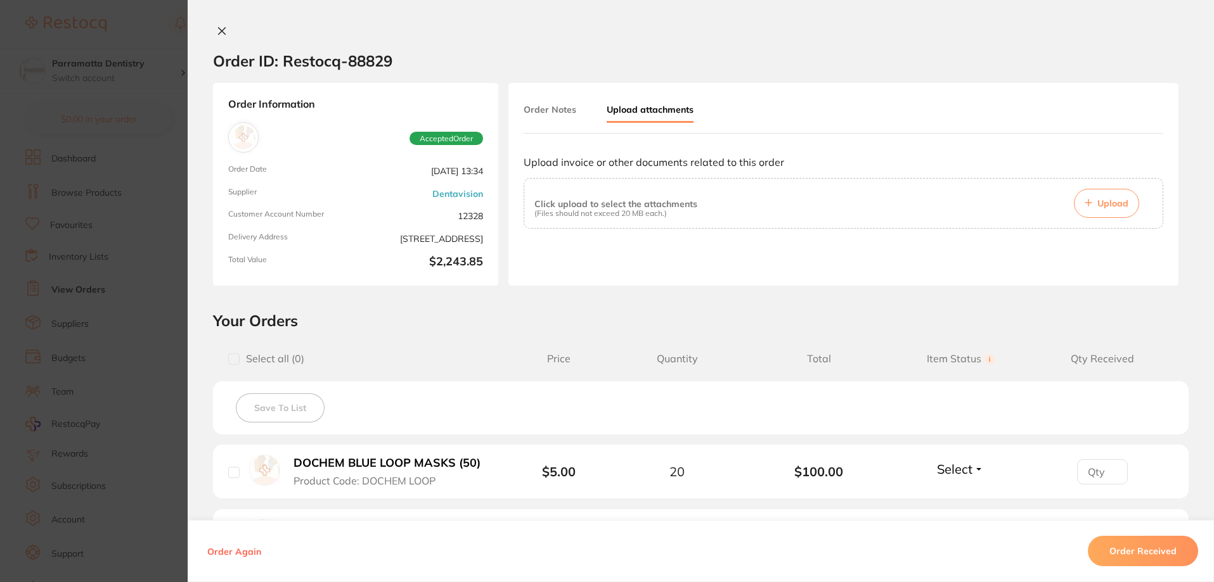
click at [1101, 200] on span "Upload" at bounding box center [1112, 203] width 31 height 11
click at [773, 207] on div "Click upload to select the attachments (Files should not exceed 20 MB each.) Up…" at bounding box center [843, 203] width 618 height 29
click at [1102, 205] on span "Upload" at bounding box center [1112, 203] width 31 height 11
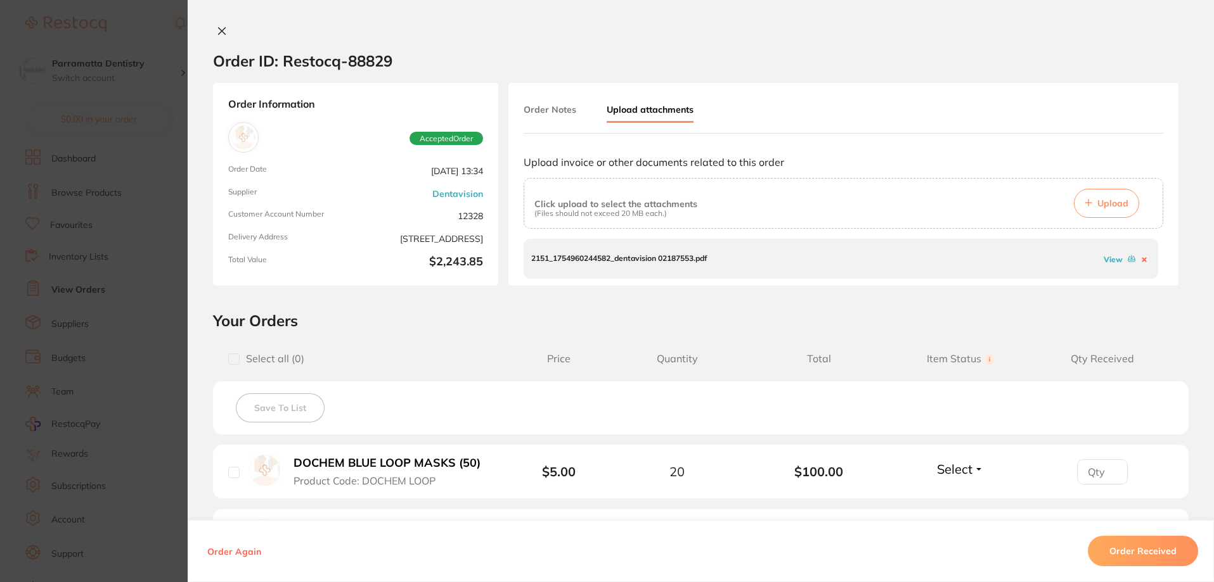
click at [1100, 200] on span "Upload" at bounding box center [1112, 203] width 31 height 11
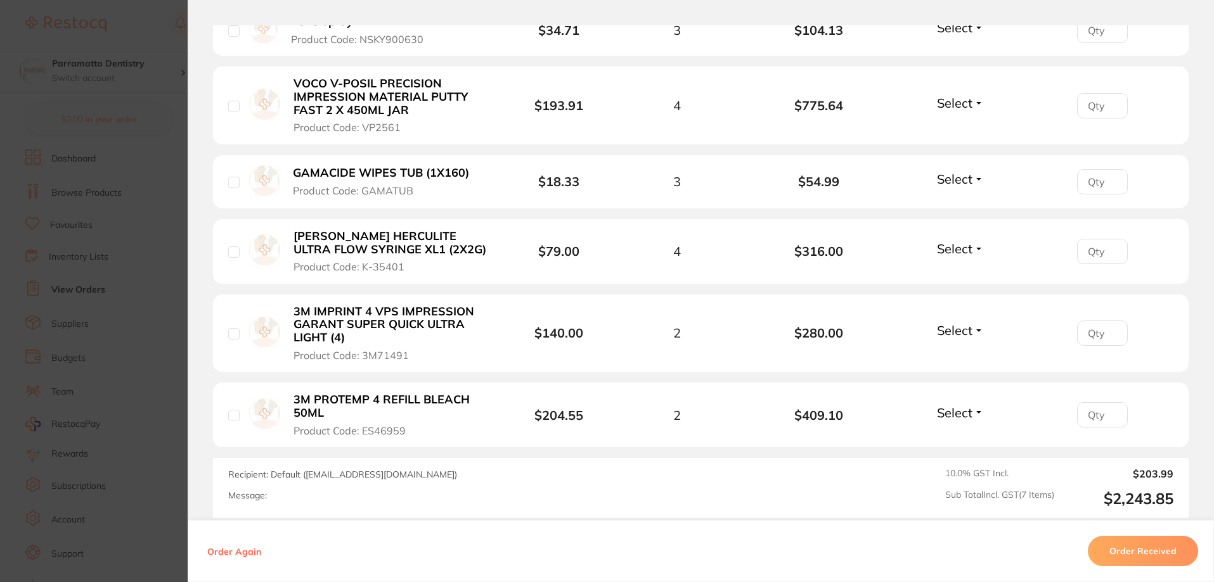
scroll to position [507, 0]
click at [969, 411] on span "Select" at bounding box center [954, 411] width 35 height 16
click at [959, 456] on span "Back Order" at bounding box center [960, 458] width 39 height 10
type input "2"
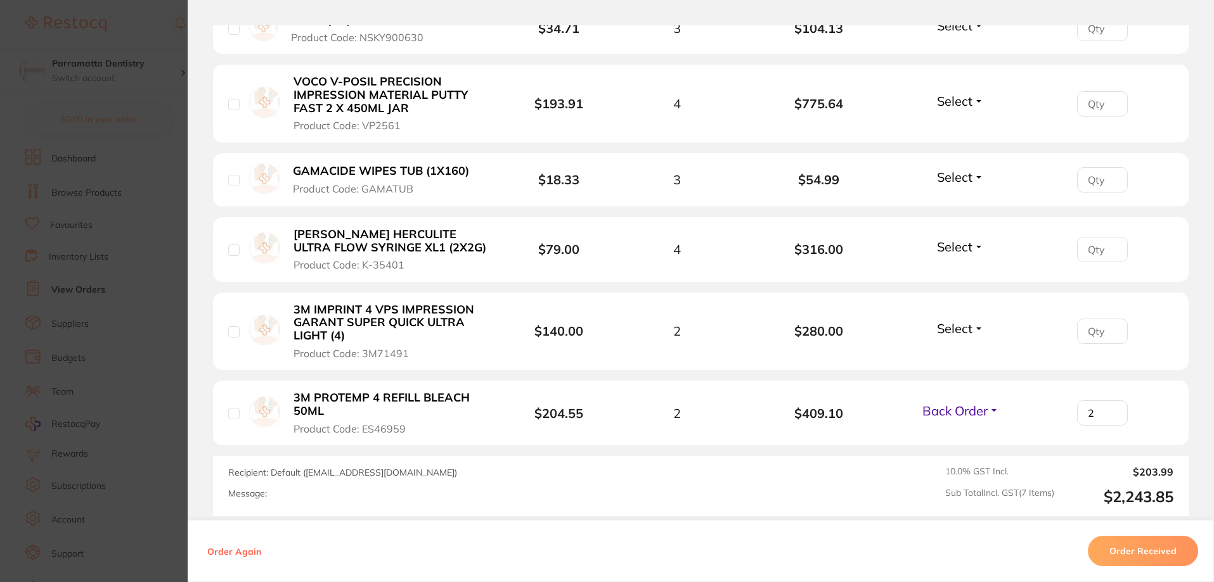
click at [167, 319] on section "Order ID: Restocq- 88829 Order Information 1 Back Order Accepted Order Order Da…" at bounding box center [607, 291] width 1214 height 582
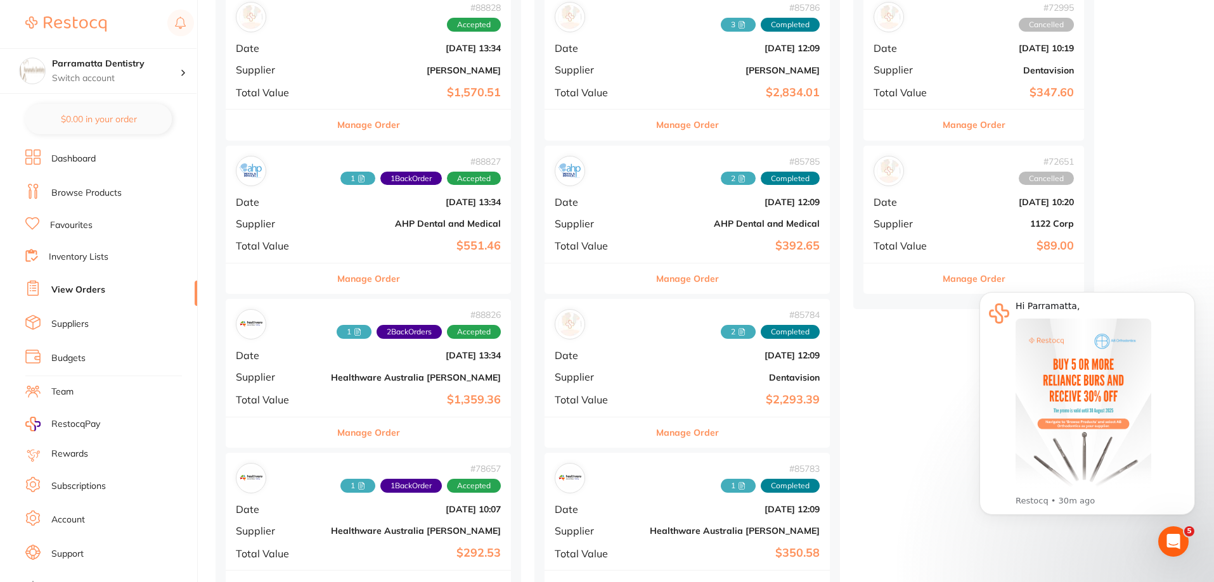
scroll to position [317, 0]
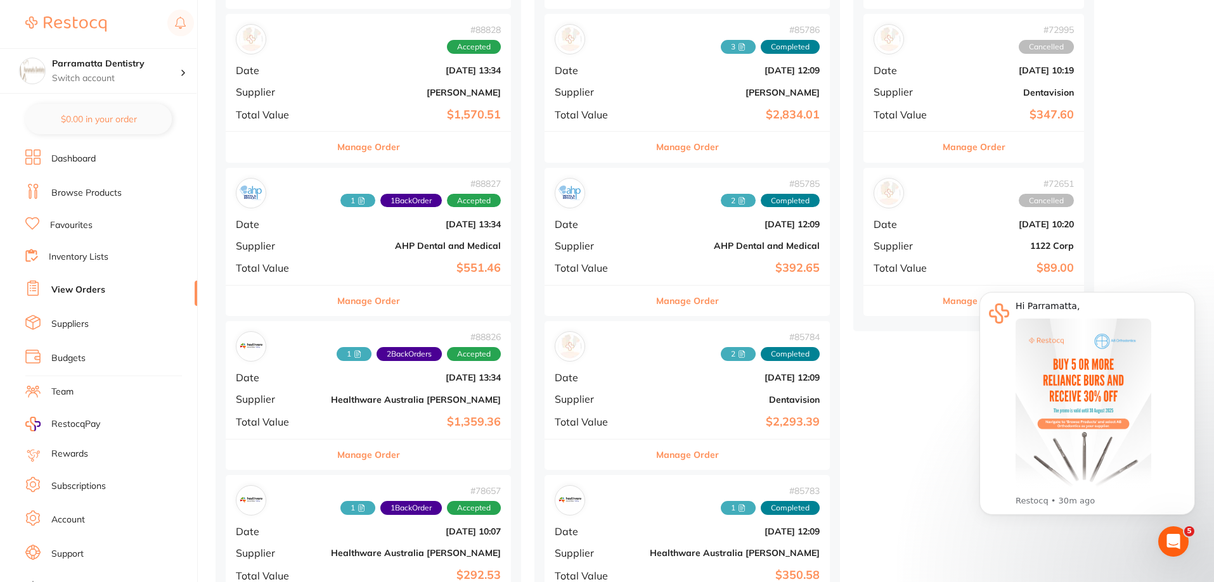
click at [650, 249] on b "AHP Dental and Medical" at bounding box center [735, 246] width 170 height 10
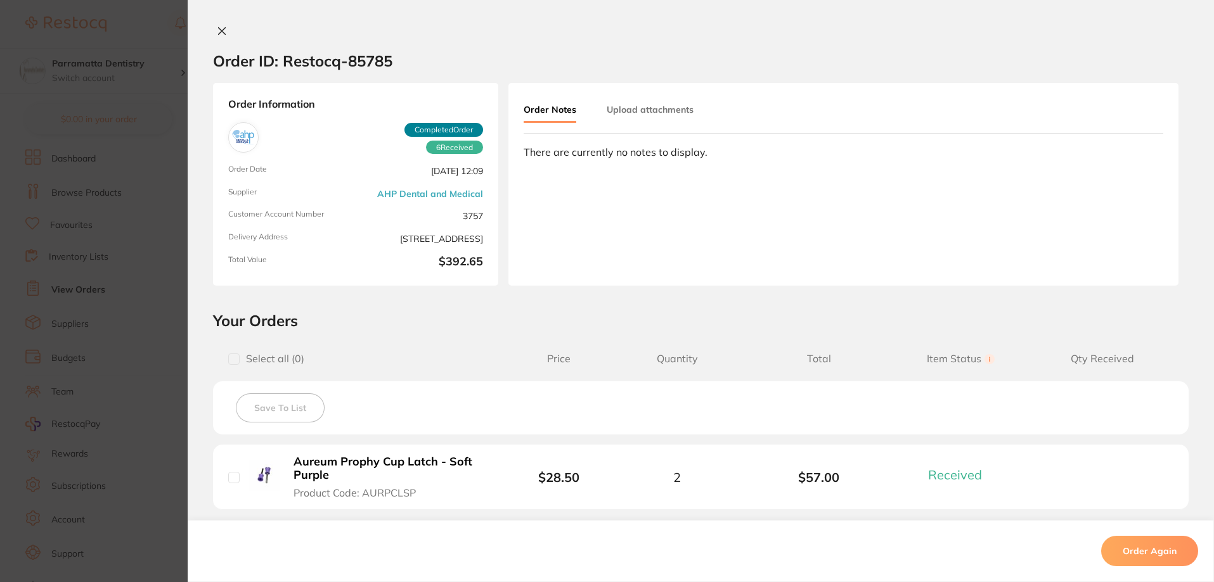
click at [659, 110] on button "Upload attachments" at bounding box center [650, 109] width 87 height 23
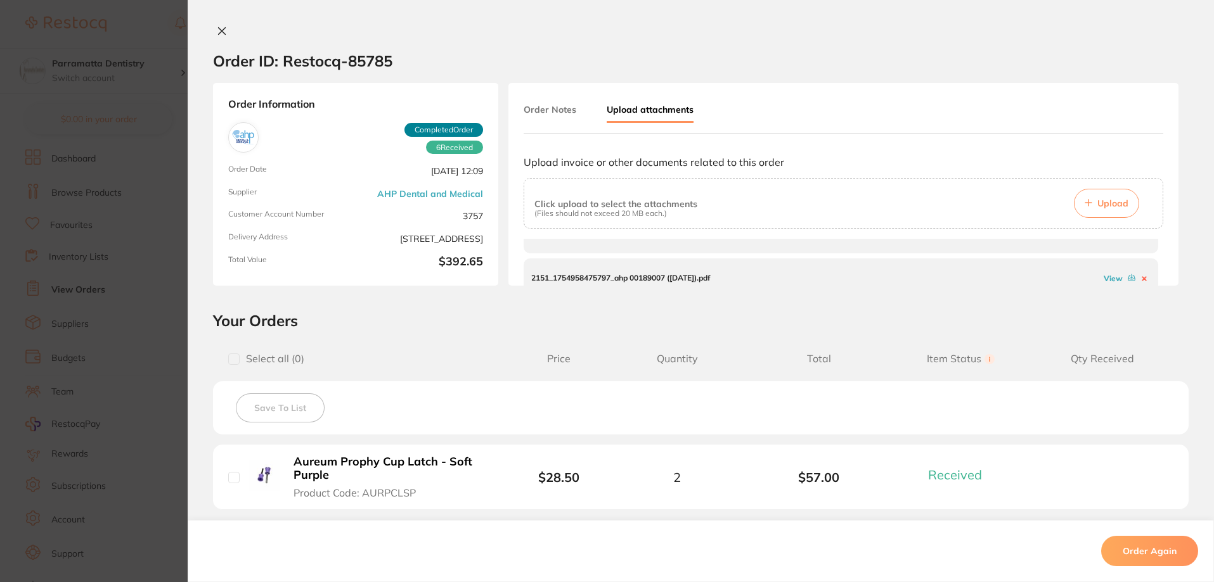
scroll to position [39, 0]
click at [157, 364] on section "Order ID: Restocq- 85785 Order Information 6 Received Completed Order Order Dat…" at bounding box center [607, 291] width 1214 height 582
